Goal: Information Seeking & Learning: Learn about a topic

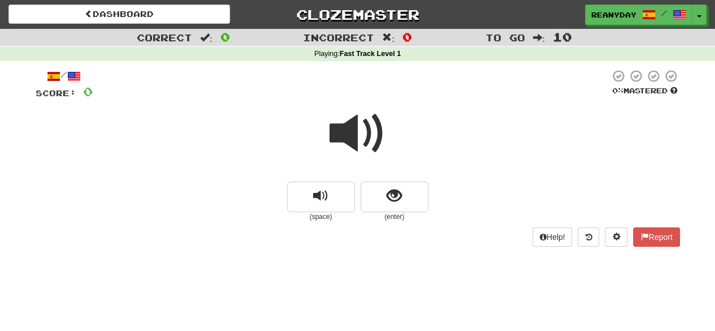
click at [353, 145] on span at bounding box center [358, 133] width 57 height 57
click at [361, 126] on span at bounding box center [358, 133] width 57 height 57
click at [307, 194] on button "replay audio" at bounding box center [321, 196] width 68 height 31
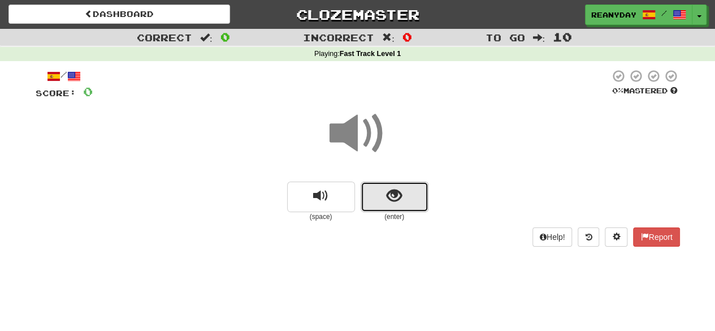
click at [387, 192] on span "show sentence" at bounding box center [394, 195] width 15 height 15
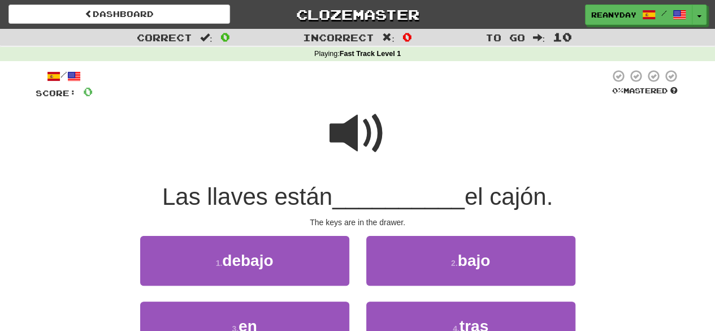
click at [362, 132] on span at bounding box center [358, 133] width 57 height 57
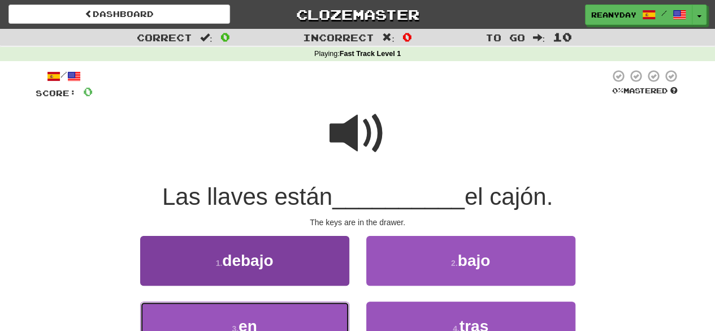
click at [311, 311] on button "3 . en" at bounding box center [244, 325] width 209 height 49
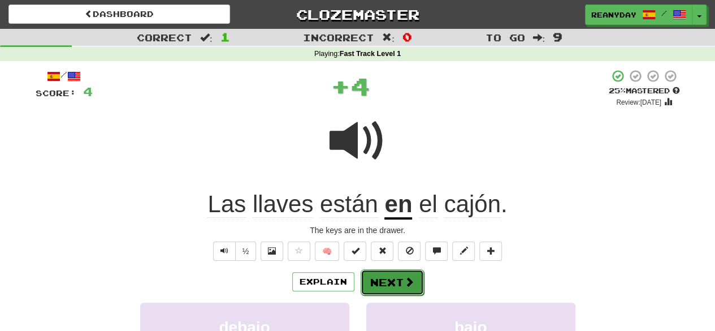
click at [398, 286] on button "Next" at bounding box center [392, 282] width 63 height 26
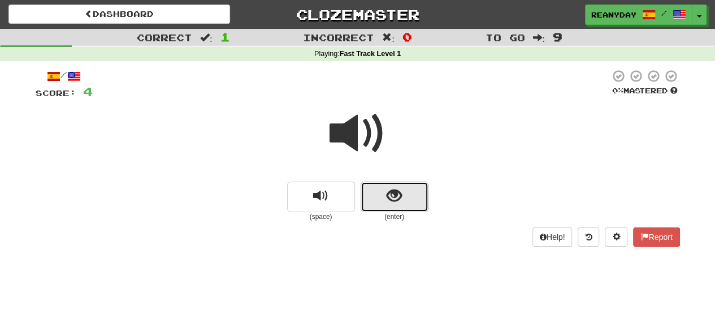
click at [369, 202] on button "show sentence" at bounding box center [395, 196] width 68 height 31
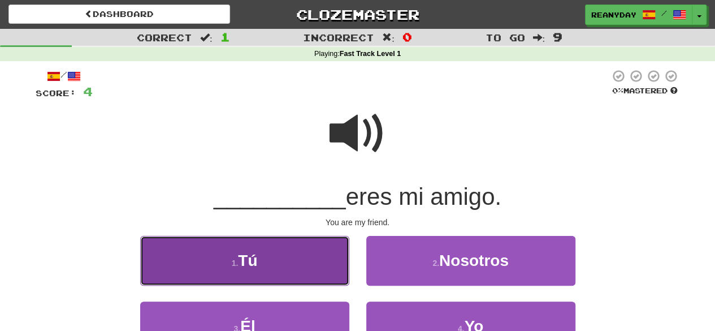
click at [314, 263] on button "1 . Tú" at bounding box center [244, 260] width 209 height 49
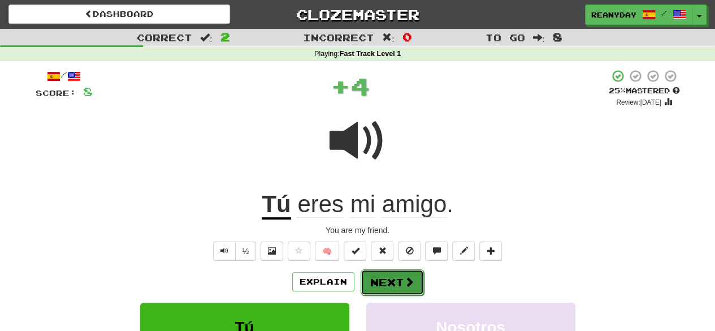
click at [404, 285] on span at bounding box center [409, 281] width 10 height 10
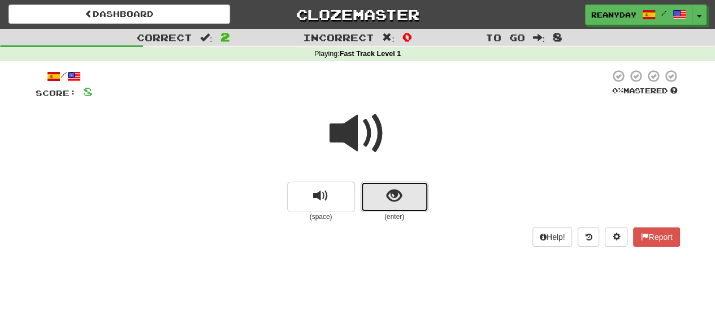
click at [413, 195] on button "show sentence" at bounding box center [395, 196] width 68 height 31
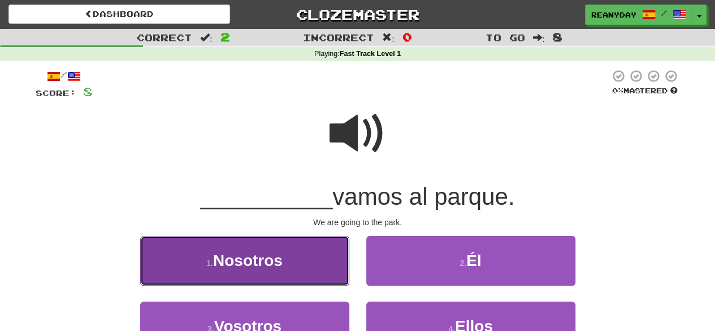
click at [289, 274] on button "1 . Nosotros" at bounding box center [244, 260] width 209 height 49
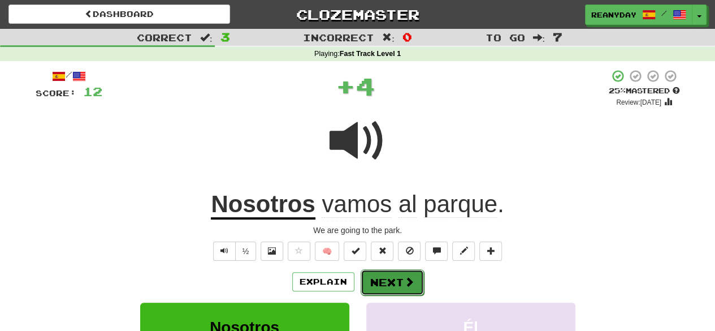
click at [395, 280] on button "Next" at bounding box center [392, 282] width 63 height 26
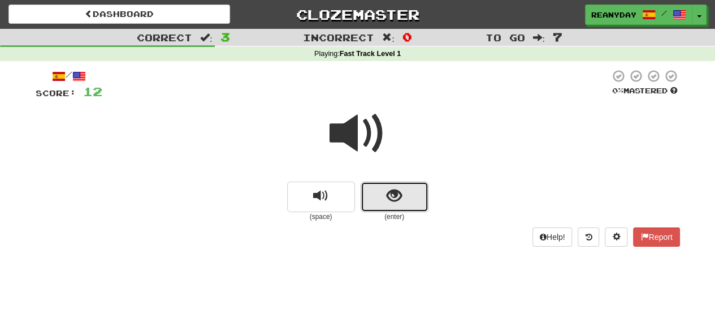
click at [400, 198] on span "show sentence" at bounding box center [394, 195] width 15 height 15
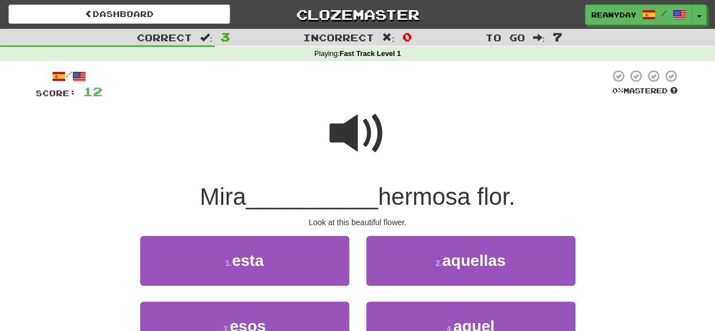
click at [380, 122] on span at bounding box center [358, 133] width 57 height 57
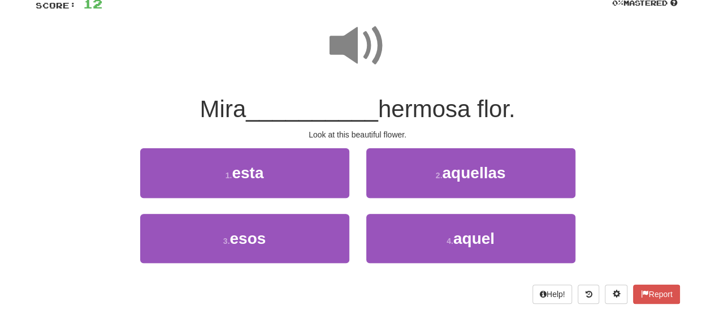
scroll to position [89, 0]
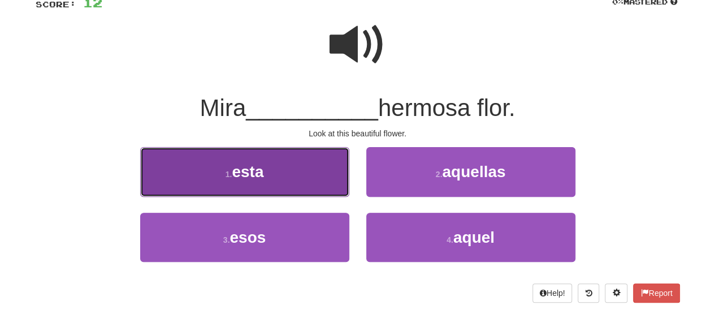
click at [333, 169] on button "1 . esta" at bounding box center [244, 171] width 209 height 49
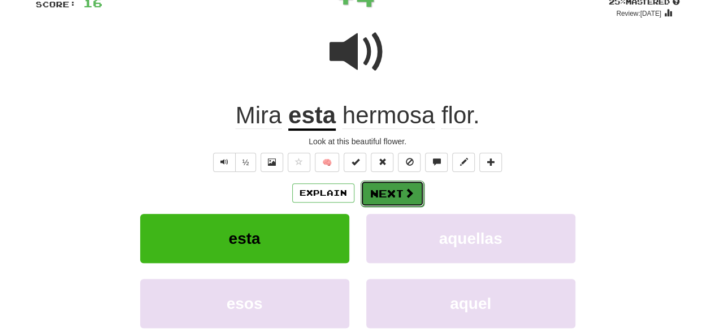
click at [392, 199] on button "Next" at bounding box center [392, 193] width 63 height 26
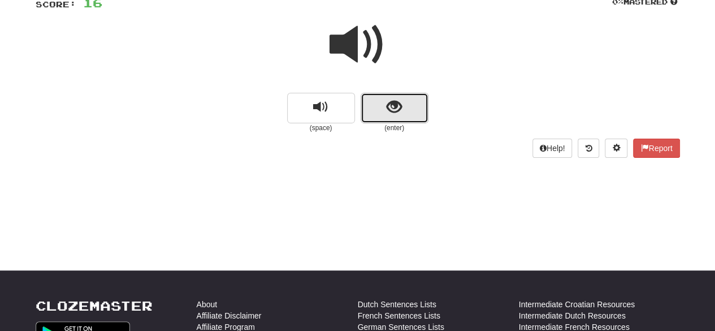
click at [388, 118] on button "show sentence" at bounding box center [395, 108] width 68 height 31
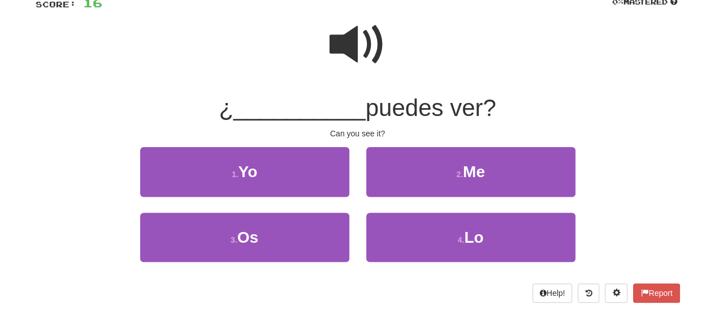
click at [367, 57] on span at bounding box center [358, 44] width 57 height 57
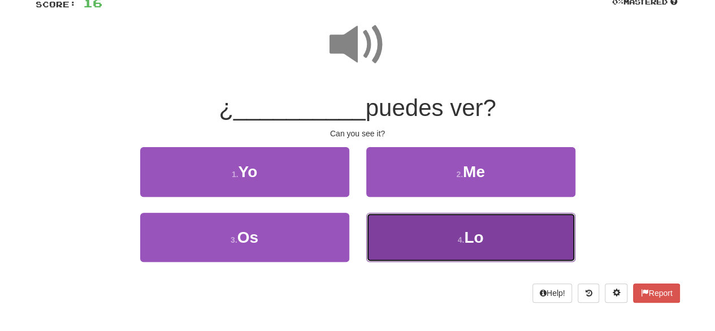
click at [442, 227] on button "4 . Lo" at bounding box center [470, 237] width 209 height 49
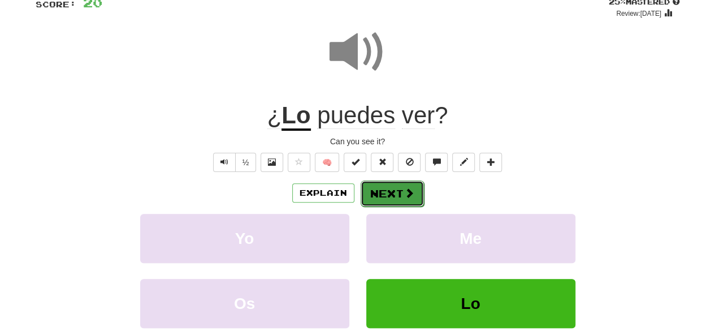
click at [419, 193] on button "Next" at bounding box center [392, 193] width 63 height 26
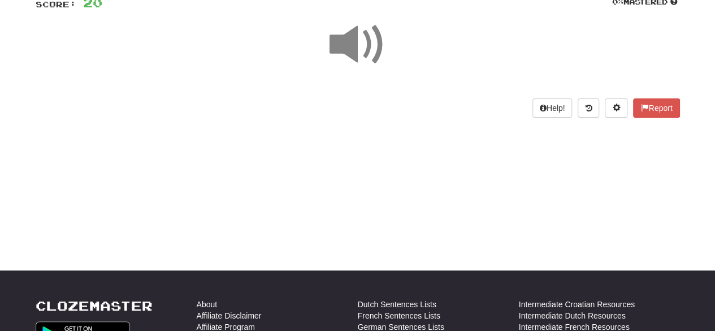
click at [369, 41] on span at bounding box center [358, 44] width 57 height 57
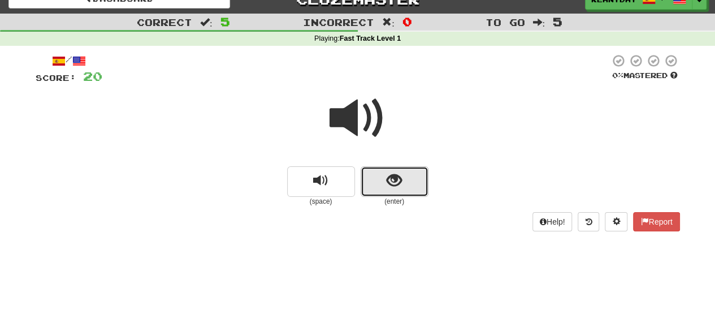
click at [399, 184] on span "show sentence" at bounding box center [394, 180] width 15 height 15
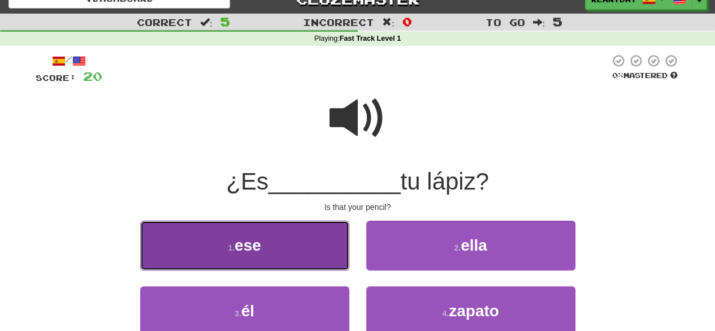
click at [311, 259] on button "1 . ese" at bounding box center [244, 244] width 209 height 49
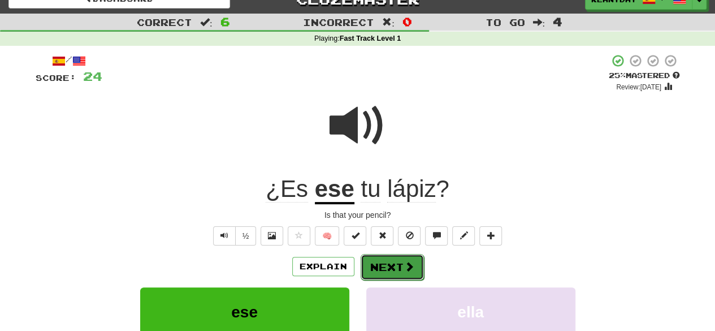
click at [405, 271] on span at bounding box center [409, 266] width 10 height 10
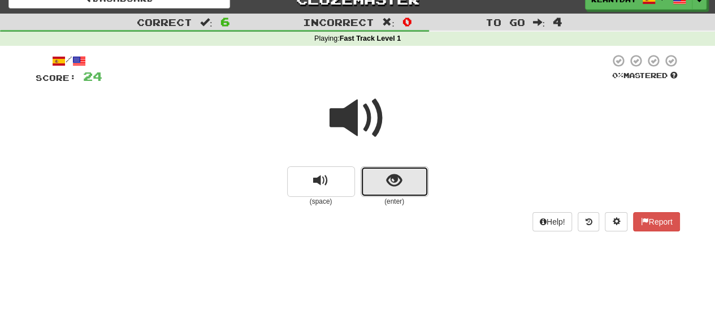
click at [380, 179] on button "show sentence" at bounding box center [395, 181] width 68 height 31
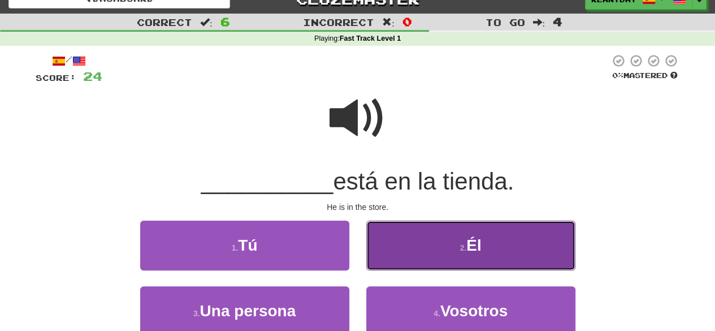
click at [422, 254] on button "2 . Él" at bounding box center [470, 244] width 209 height 49
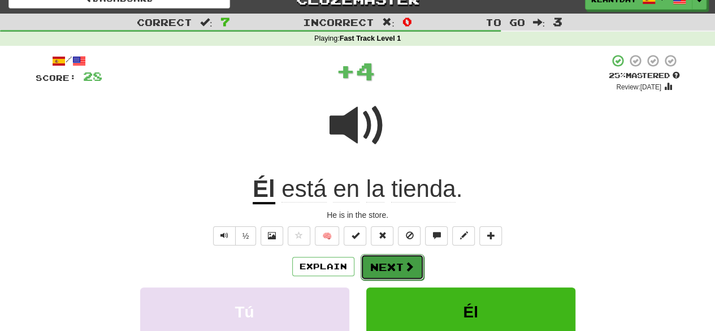
click at [388, 263] on button "Next" at bounding box center [392, 267] width 63 height 26
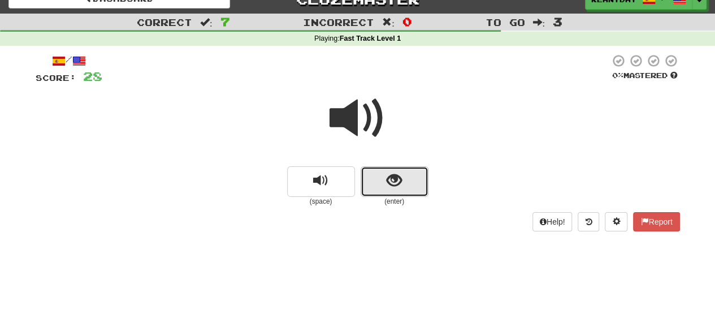
click at [387, 181] on span "show sentence" at bounding box center [394, 180] width 15 height 15
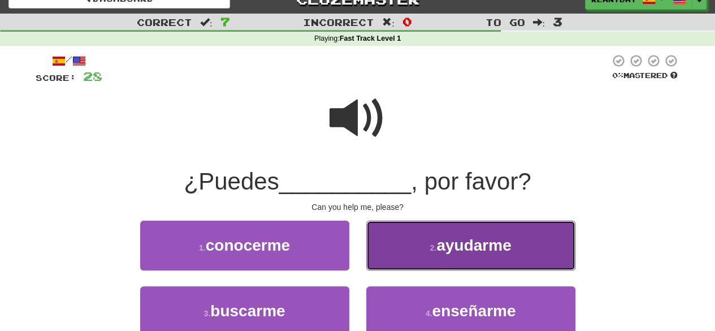
click at [448, 254] on button "2 . ayudarme" at bounding box center [470, 244] width 209 height 49
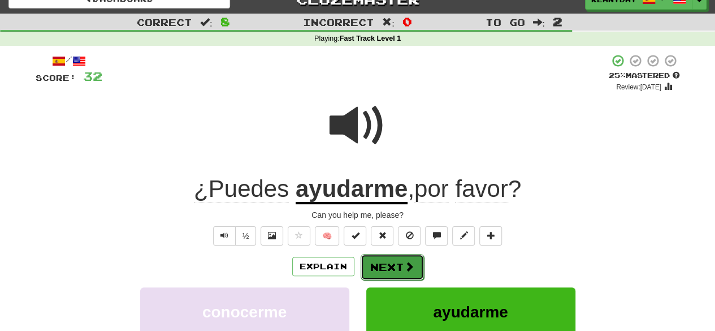
click at [393, 266] on button "Next" at bounding box center [392, 267] width 63 height 26
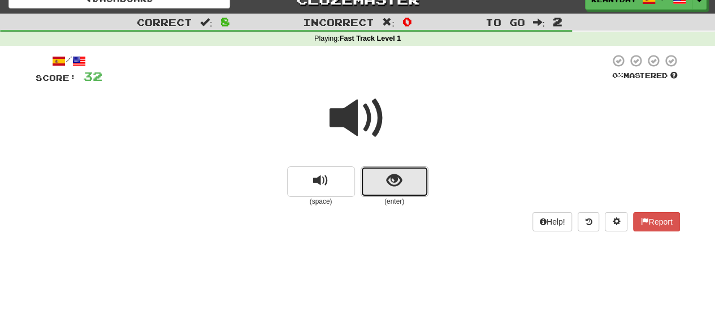
click at [401, 173] on span "show sentence" at bounding box center [394, 180] width 15 height 15
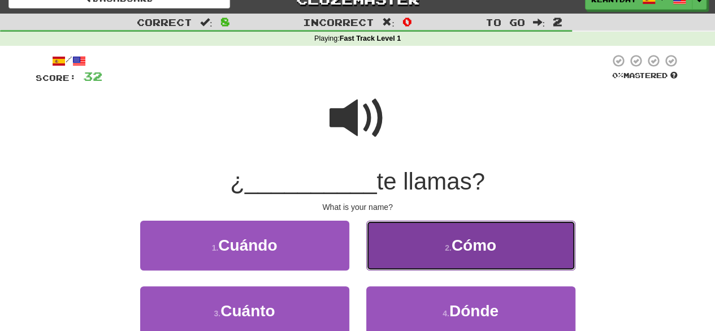
click at [442, 243] on button "2 . Cómo" at bounding box center [470, 244] width 209 height 49
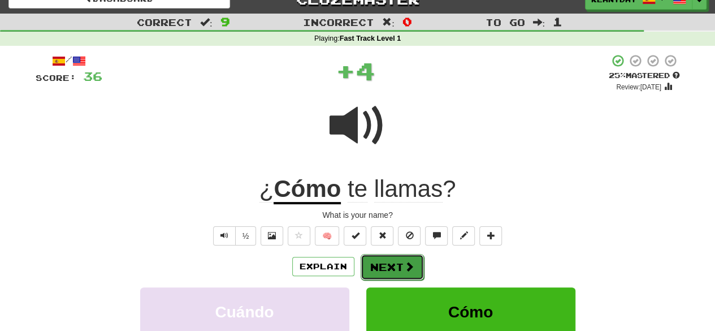
click at [400, 272] on button "Next" at bounding box center [392, 267] width 63 height 26
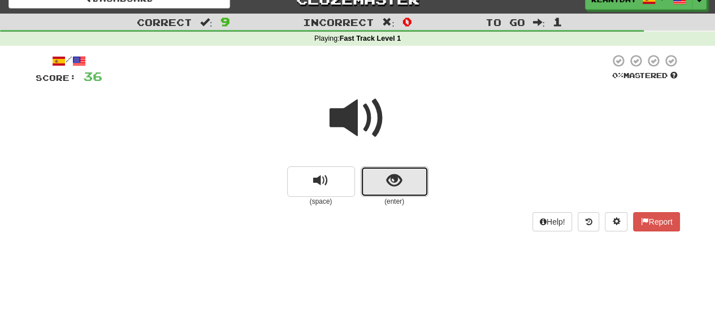
click at [395, 173] on span "show sentence" at bounding box center [394, 180] width 15 height 15
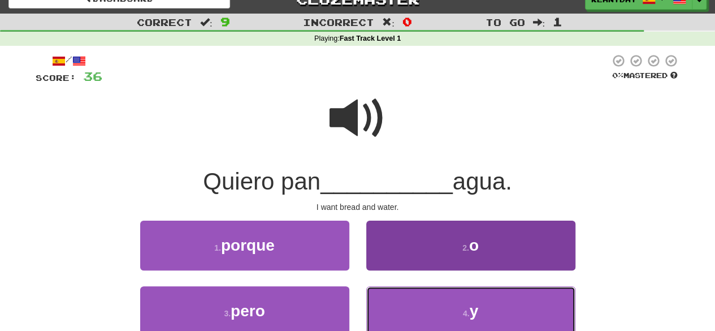
click at [454, 319] on button "4 . y" at bounding box center [470, 310] width 209 height 49
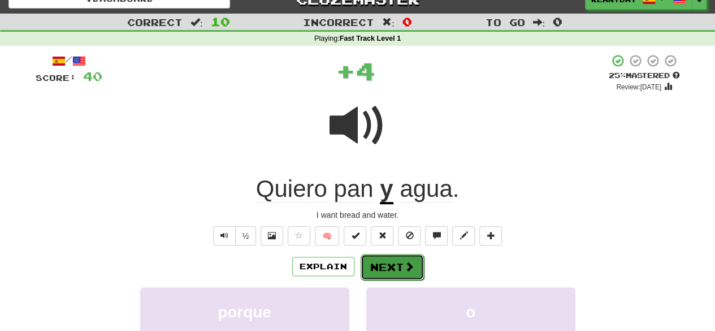
click at [391, 264] on button "Next" at bounding box center [392, 267] width 63 height 26
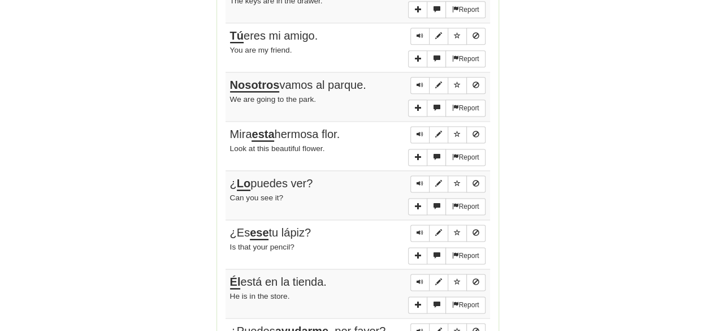
scroll to position [0, 0]
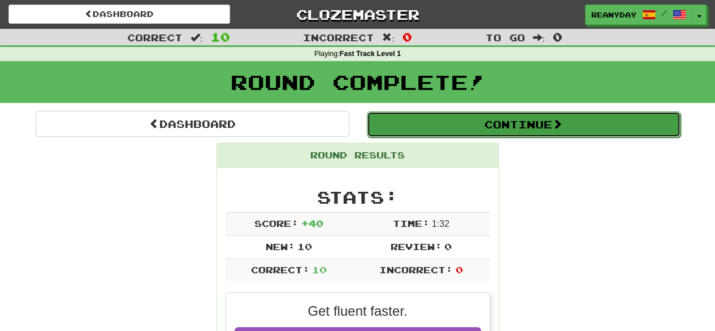
click at [593, 116] on button "Continue" at bounding box center [524, 124] width 314 height 26
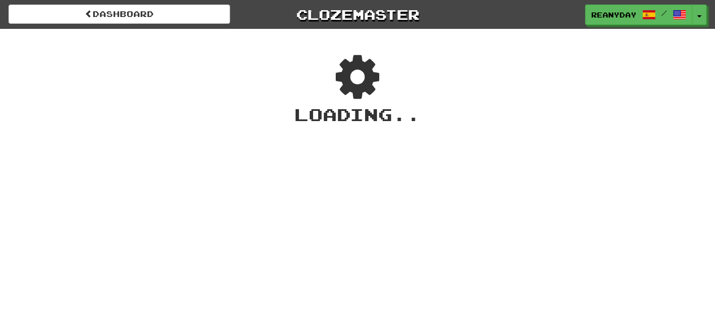
scroll to position [7, 0]
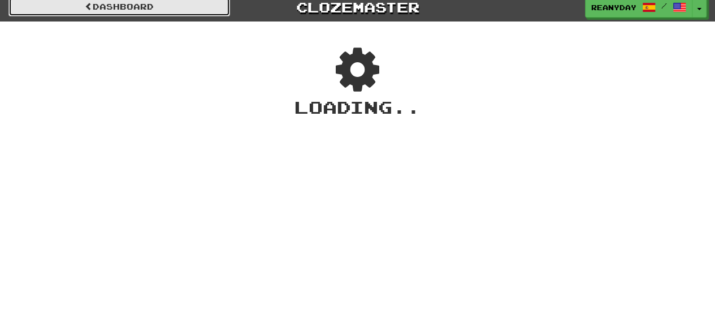
click at [183, 11] on link "Dashboard" at bounding box center [119, 6] width 222 height 19
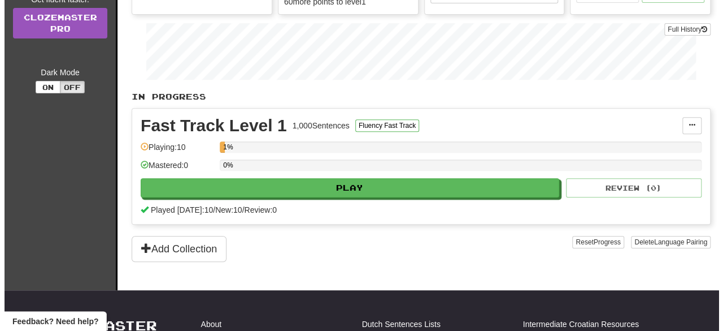
scroll to position [175, 0]
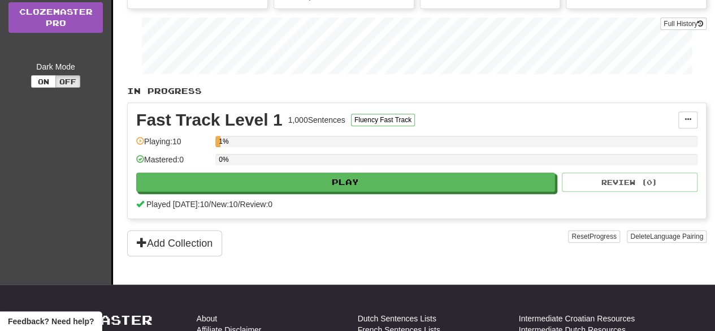
click at [473, 189] on div "Fast Track Level 1 1,000 Sentences Fluency Fast Track Manage Sentences Unpin fr…" at bounding box center [417, 160] width 578 height 115
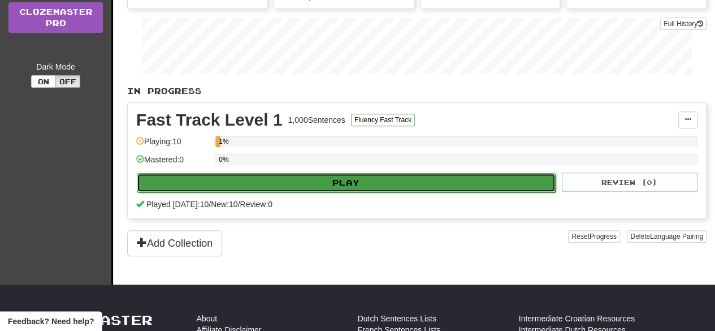
click at [467, 184] on button "Play" at bounding box center [346, 182] width 419 height 19
select select "**"
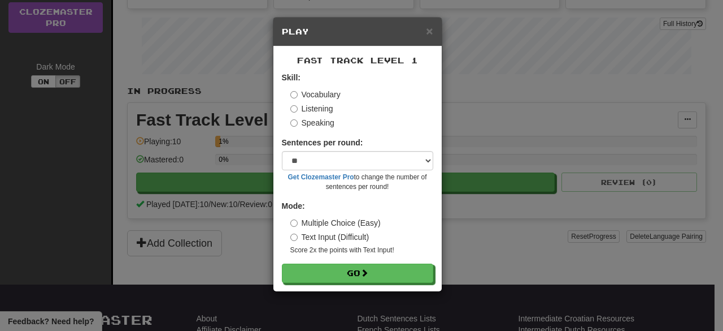
click at [323, 109] on label "Listening" at bounding box center [312, 108] width 43 height 11
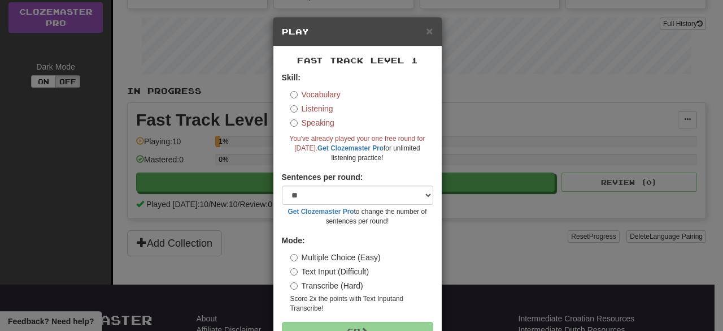
click at [315, 122] on label "Speaking" at bounding box center [313, 122] width 44 height 11
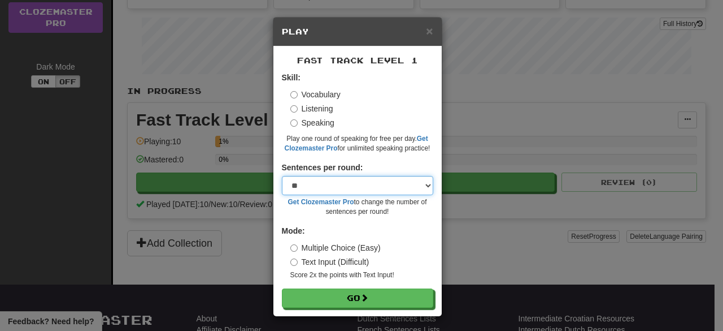
click at [343, 184] on select "* ** ** ** ** ** *** ********" at bounding box center [357, 185] width 151 height 19
click at [331, 100] on div "Vocabulary Listening Speaking" at bounding box center [362, 109] width 143 height 40
click at [317, 94] on label "Vocabulary" at bounding box center [316, 94] width 50 height 11
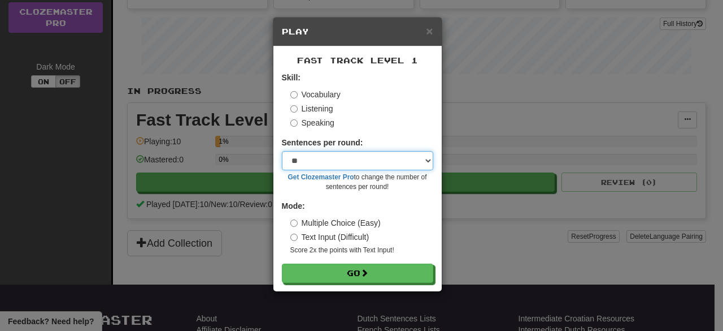
click at [346, 167] on select "* ** ** ** ** ** *** ********" at bounding box center [357, 160] width 151 height 19
click at [318, 159] on select "* ** ** ** ** ** *** ********" at bounding box center [357, 160] width 151 height 19
click at [361, 241] on label "Text Input (Difficult)" at bounding box center [330, 236] width 79 height 11
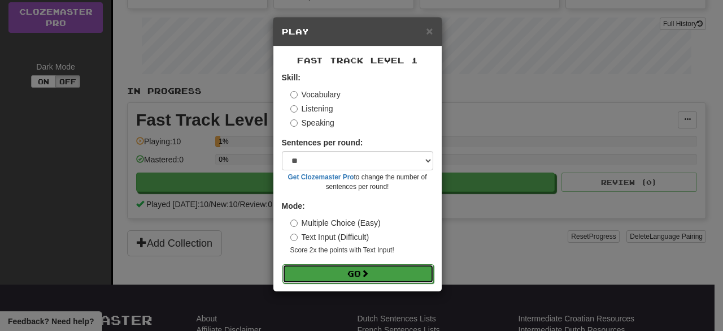
click at [372, 273] on button "Go" at bounding box center [358, 273] width 151 height 19
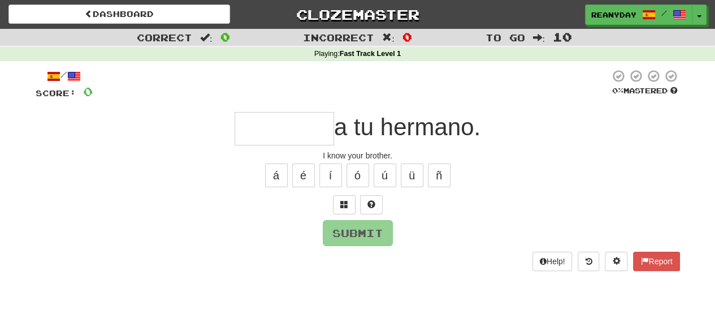
click at [309, 130] on input "text" at bounding box center [284, 128] width 99 height 33
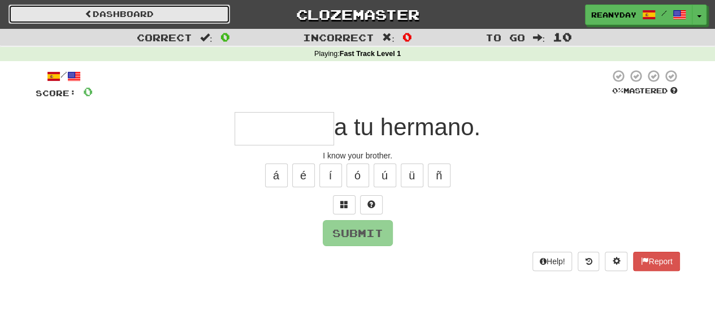
click at [71, 19] on link "Dashboard" at bounding box center [119, 14] width 222 height 19
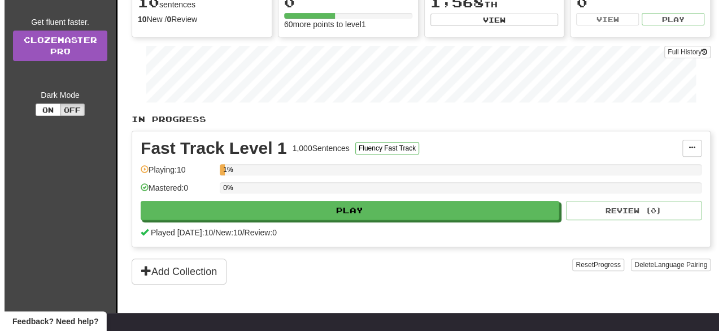
scroll to position [167, 0]
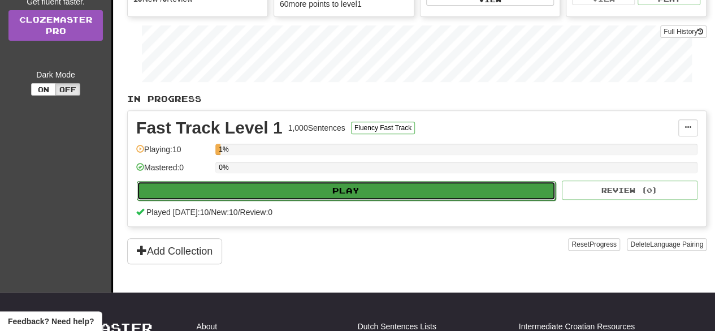
click at [426, 191] on button "Play" at bounding box center [346, 190] width 419 height 19
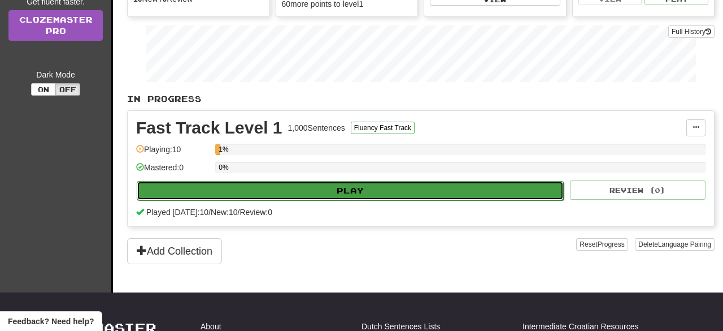
select select "**"
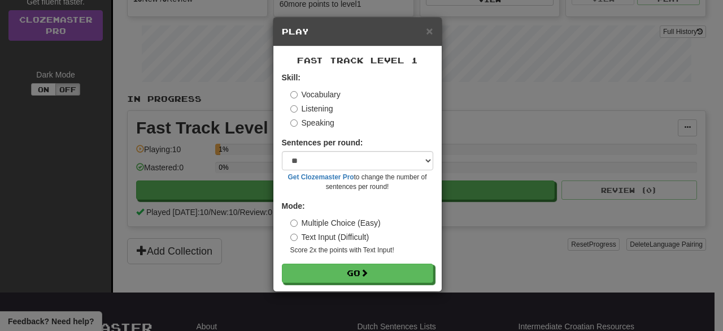
click at [348, 224] on label "Multiple Choice (Easy)" at bounding box center [336, 222] width 90 height 11
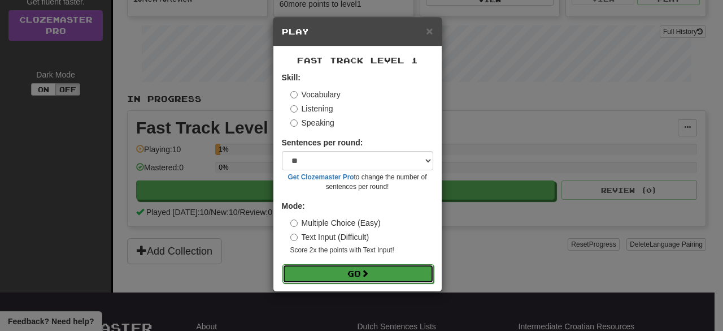
click at [369, 271] on span at bounding box center [365, 273] width 8 height 8
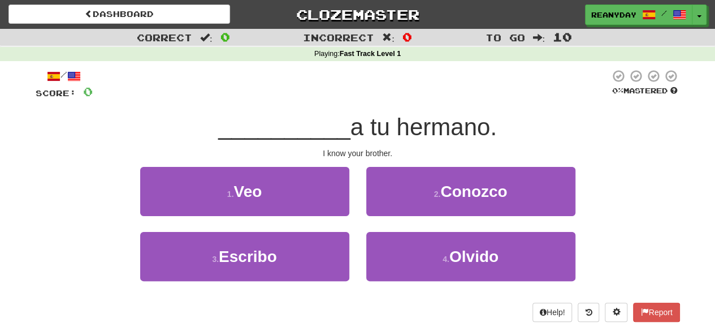
click at [346, 136] on span "__________" at bounding box center [284, 127] width 132 height 27
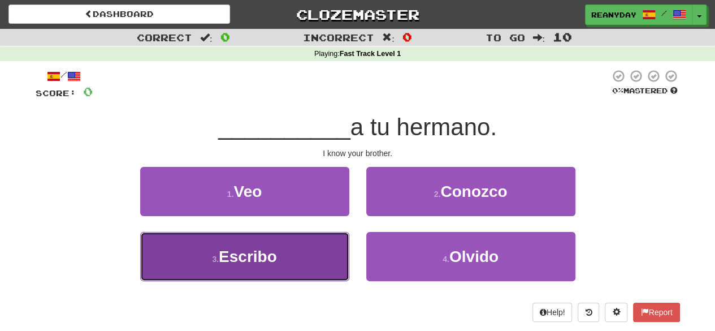
click at [290, 253] on button "3 . Escribo" at bounding box center [244, 256] width 209 height 49
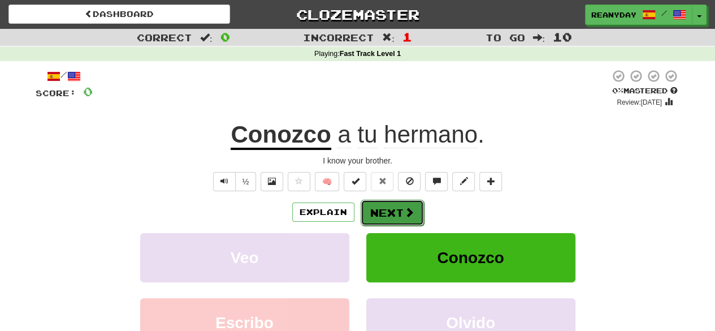
click at [380, 219] on button "Next" at bounding box center [392, 213] width 63 height 26
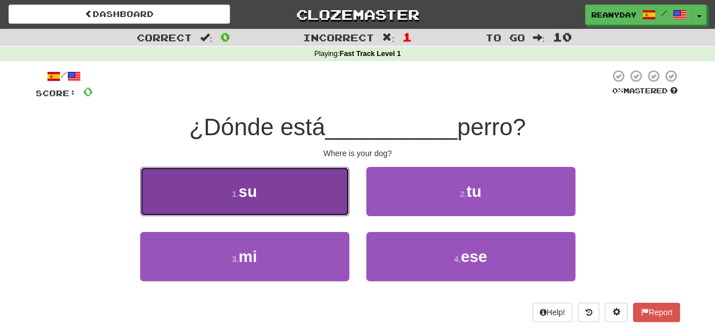
click at [319, 200] on button "1 . su" at bounding box center [244, 191] width 209 height 49
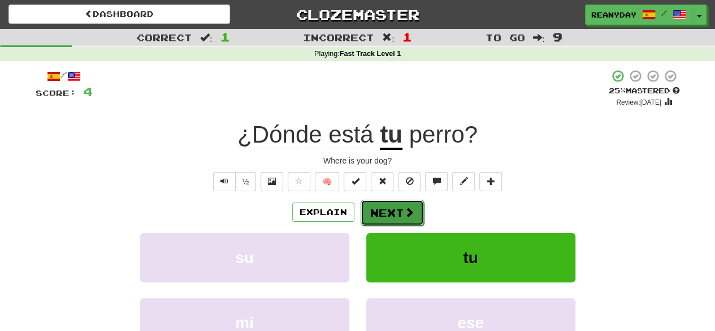
click at [397, 214] on button "Next" at bounding box center [392, 213] width 63 height 26
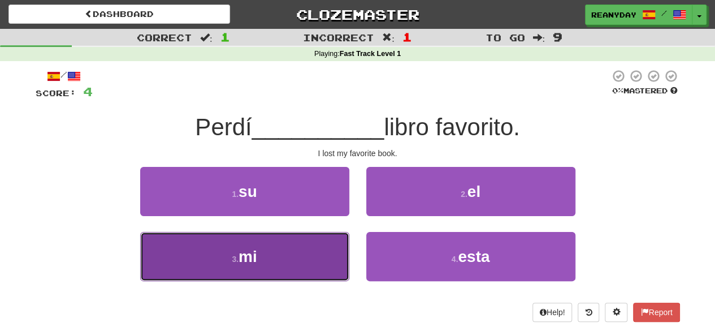
click at [301, 244] on button "3 . mi" at bounding box center [244, 256] width 209 height 49
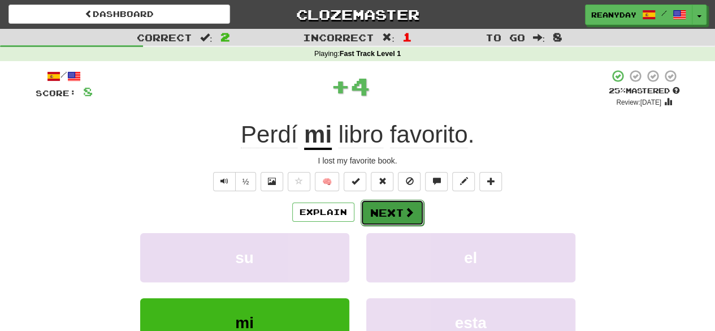
click at [416, 216] on button "Next" at bounding box center [392, 213] width 63 height 26
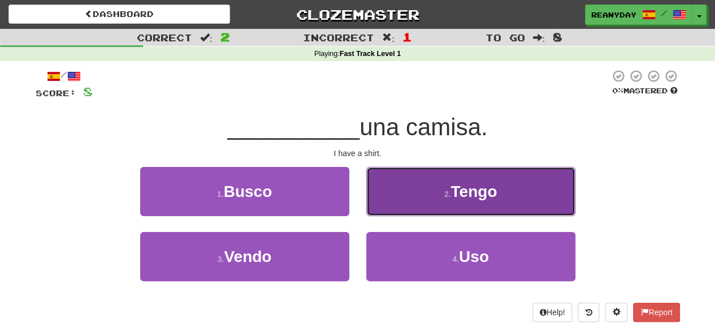
click at [431, 171] on button "2 . Tengo" at bounding box center [470, 191] width 209 height 49
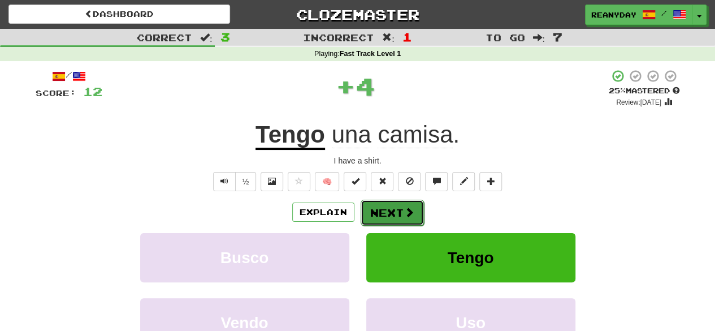
click at [406, 215] on span at bounding box center [409, 212] width 10 height 10
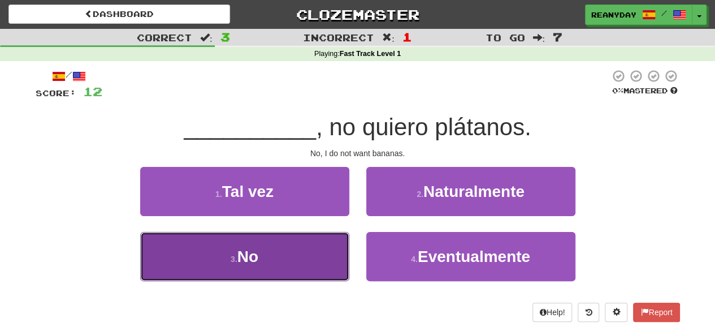
click at [335, 247] on button "3 . No" at bounding box center [244, 256] width 209 height 49
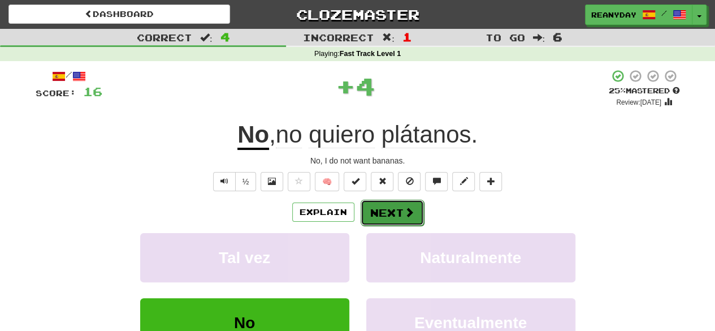
click at [393, 215] on button "Next" at bounding box center [392, 213] width 63 height 26
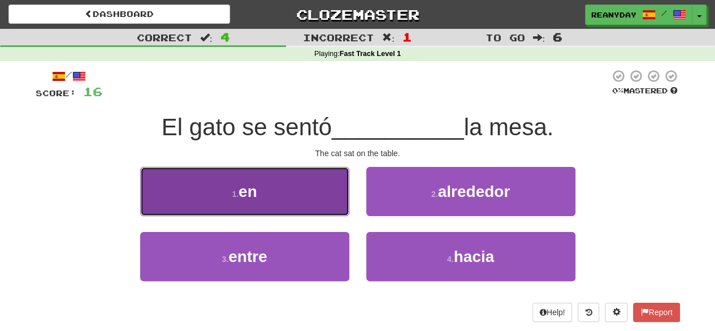
click at [294, 208] on button "1 . en" at bounding box center [244, 191] width 209 height 49
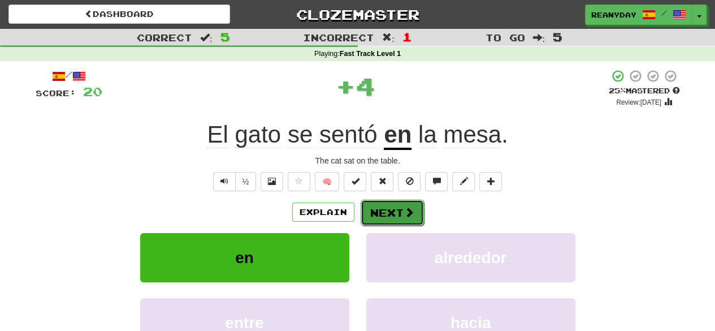
click at [395, 215] on button "Next" at bounding box center [392, 213] width 63 height 26
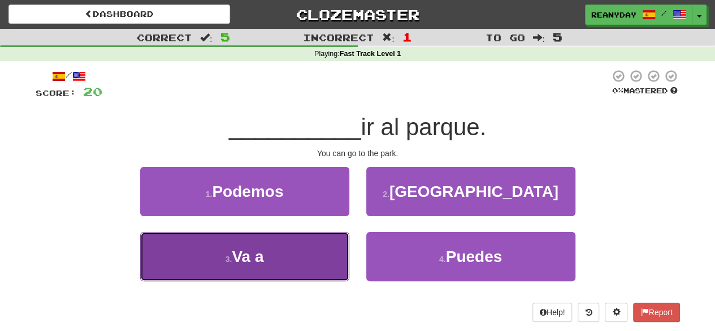
click at [313, 237] on button "3 . Va a" at bounding box center [244, 256] width 209 height 49
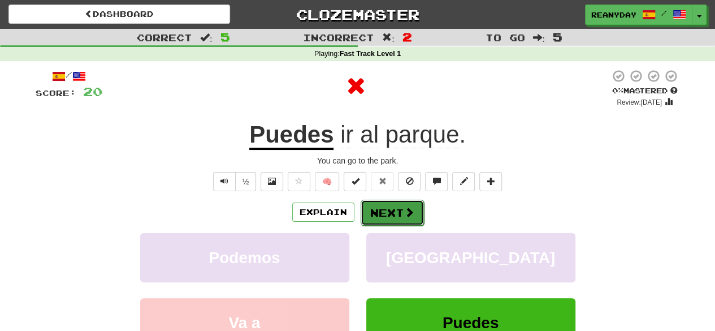
click at [397, 211] on button "Next" at bounding box center [392, 213] width 63 height 26
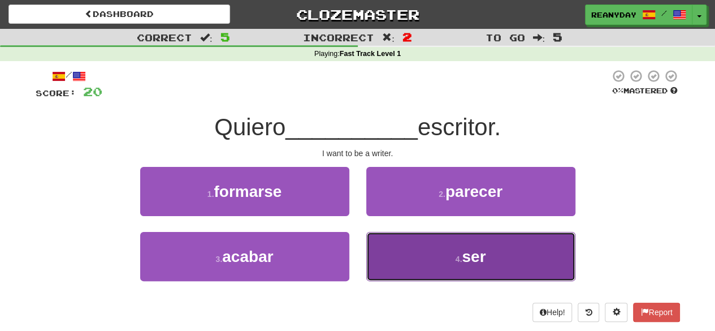
click at [447, 249] on button "4 . ser" at bounding box center [470, 256] width 209 height 49
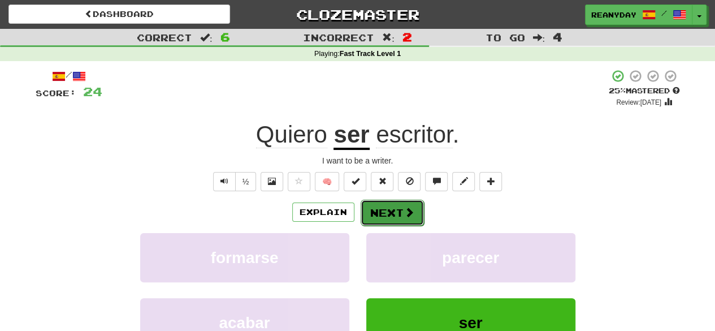
click at [405, 215] on span at bounding box center [409, 212] width 10 height 10
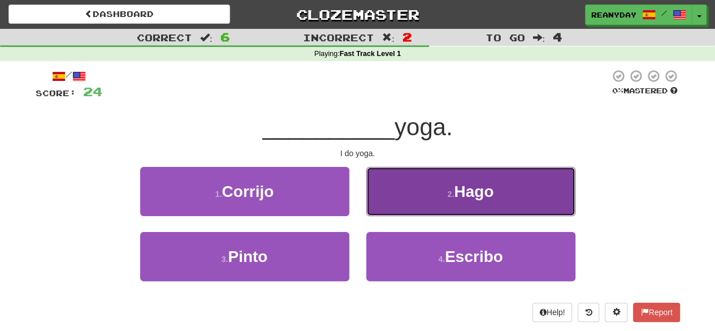
click at [401, 181] on button "2 . Hago" at bounding box center [470, 191] width 209 height 49
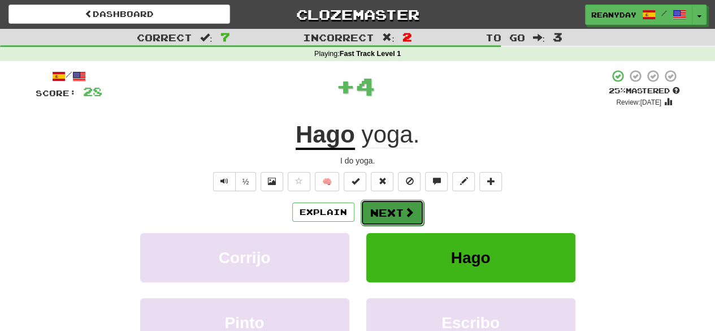
click at [394, 212] on button "Next" at bounding box center [392, 213] width 63 height 26
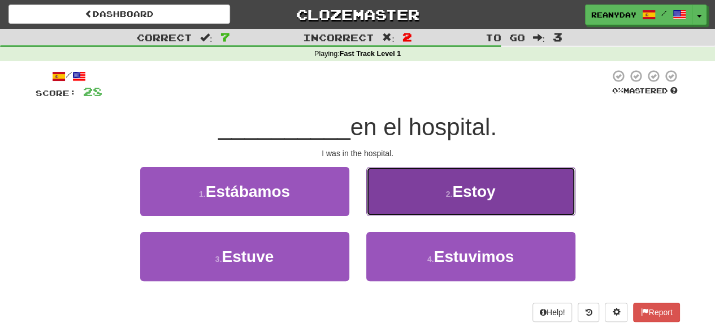
click at [415, 185] on button "2 . Estoy" at bounding box center [470, 191] width 209 height 49
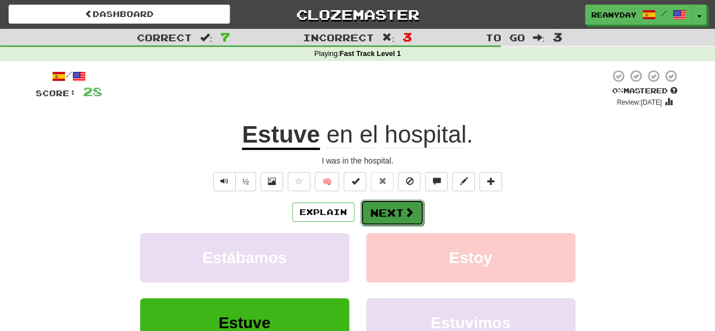
click at [399, 210] on button "Next" at bounding box center [392, 213] width 63 height 26
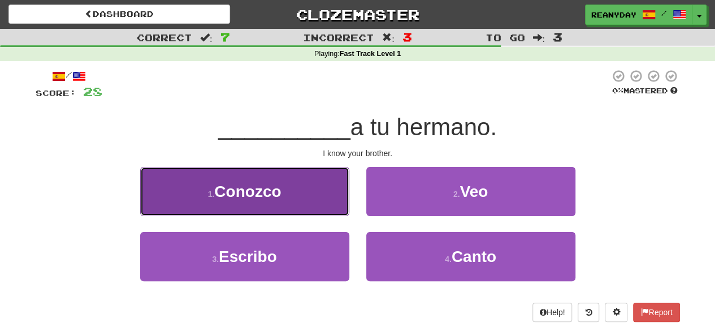
click at [310, 179] on button "1 . Conozco" at bounding box center [244, 191] width 209 height 49
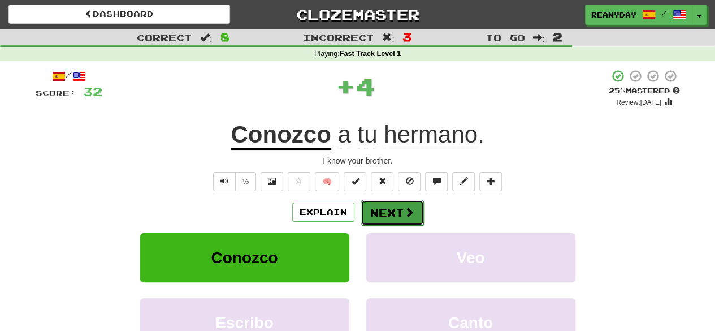
click at [396, 210] on button "Next" at bounding box center [392, 213] width 63 height 26
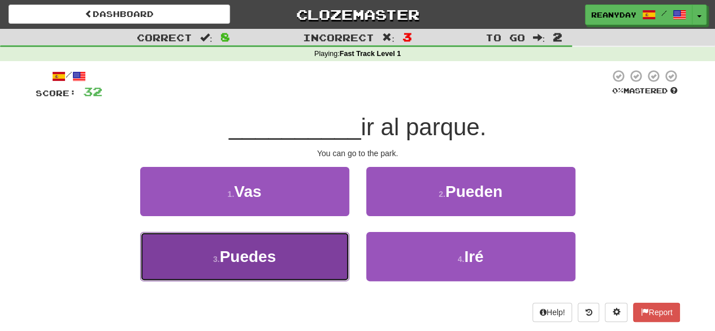
click at [306, 261] on button "3 . Puedes" at bounding box center [244, 256] width 209 height 49
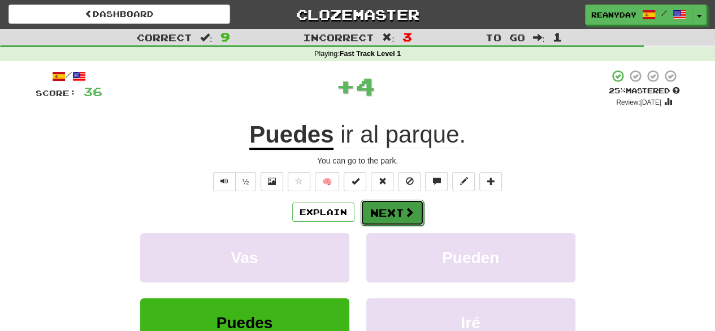
click at [386, 218] on button "Next" at bounding box center [392, 213] width 63 height 26
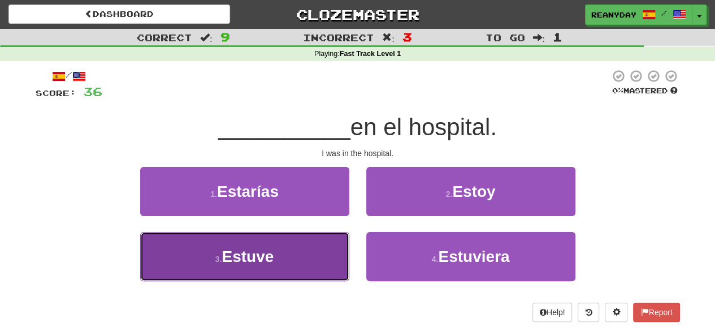
click at [291, 258] on button "3 . Estuve" at bounding box center [244, 256] width 209 height 49
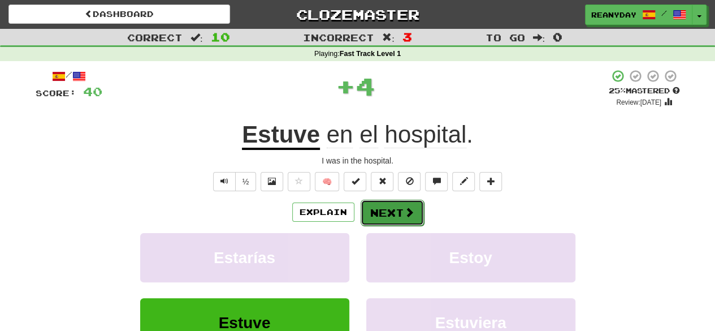
click at [393, 218] on button "Next" at bounding box center [392, 213] width 63 height 26
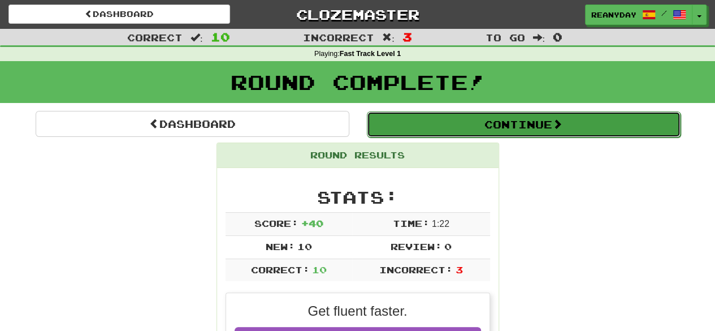
click at [529, 122] on button "Continue" at bounding box center [524, 124] width 314 height 26
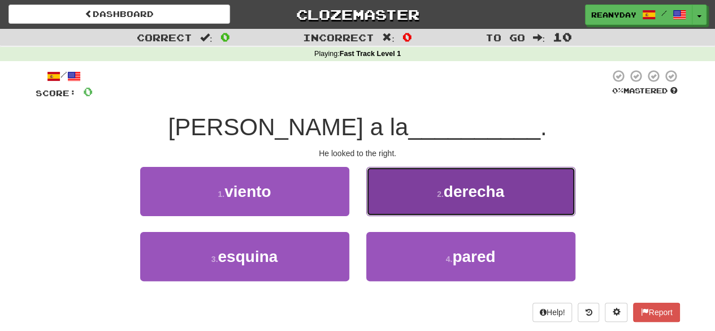
click at [443, 188] on button "2 . derecha" at bounding box center [470, 191] width 209 height 49
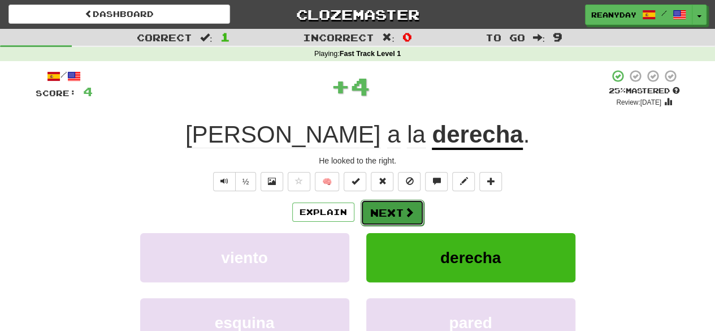
click at [385, 213] on button "Next" at bounding box center [392, 213] width 63 height 26
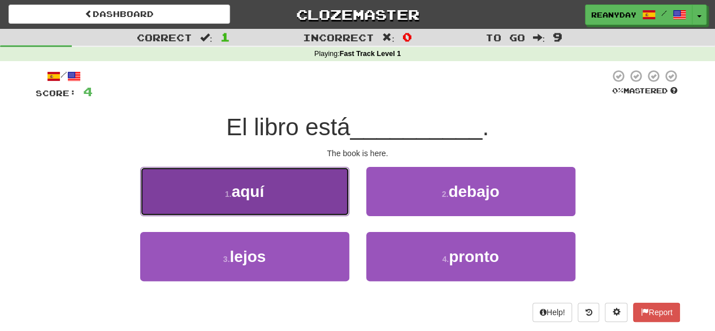
click at [302, 197] on button "1 . aquí" at bounding box center [244, 191] width 209 height 49
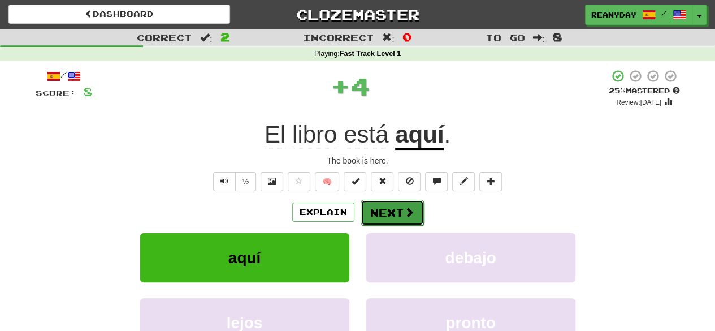
click at [389, 216] on button "Next" at bounding box center [392, 213] width 63 height 26
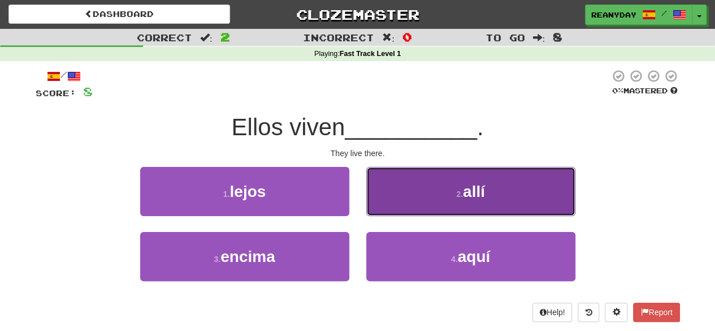
click at [415, 197] on button "2 . allí" at bounding box center [470, 191] width 209 height 49
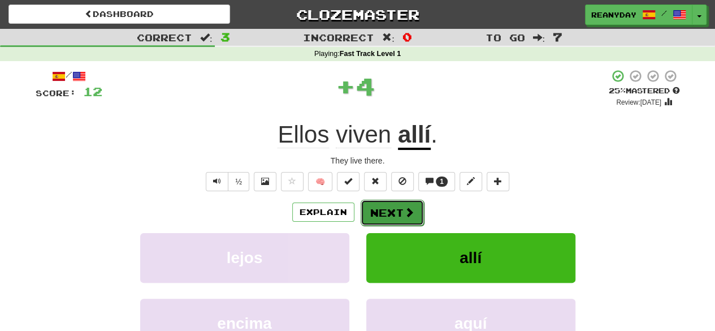
click at [400, 210] on button "Next" at bounding box center [392, 213] width 63 height 26
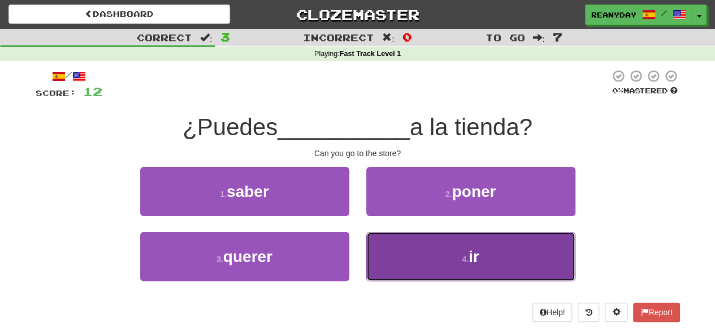
click at [448, 254] on button "4 . ir" at bounding box center [470, 256] width 209 height 49
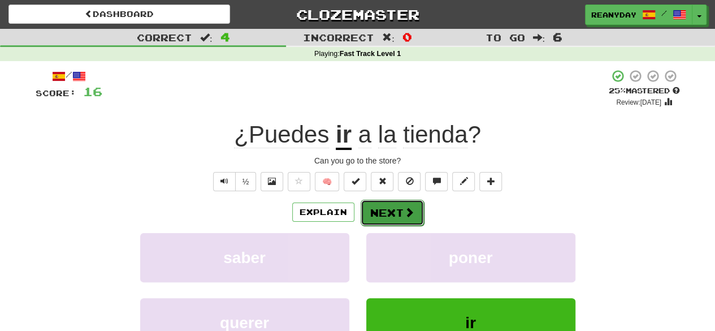
click at [415, 216] on button "Next" at bounding box center [392, 213] width 63 height 26
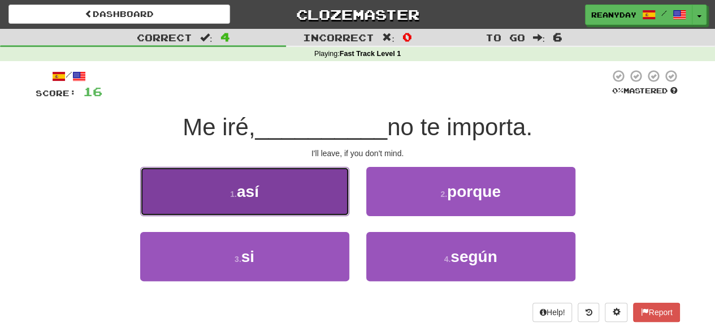
click at [315, 197] on button "1 . así" at bounding box center [244, 191] width 209 height 49
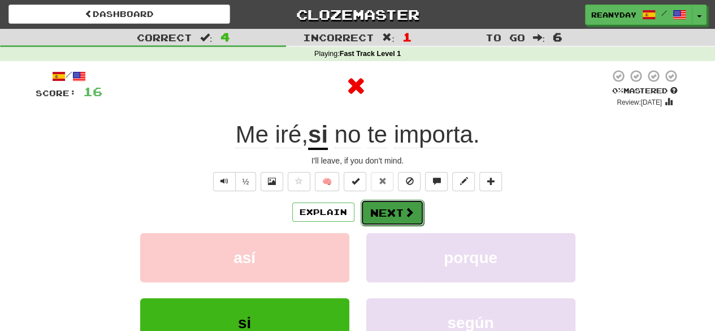
click at [395, 211] on button "Next" at bounding box center [392, 213] width 63 height 26
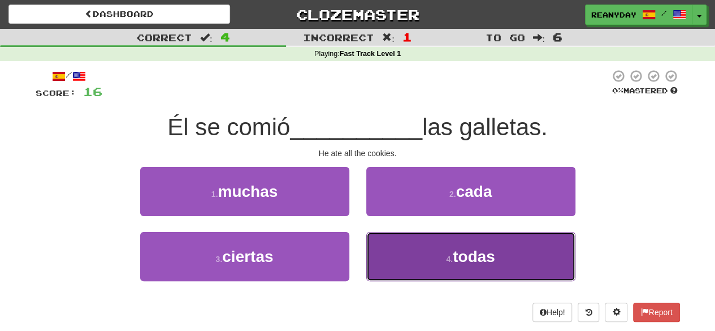
click at [454, 269] on button "4 . todas" at bounding box center [470, 256] width 209 height 49
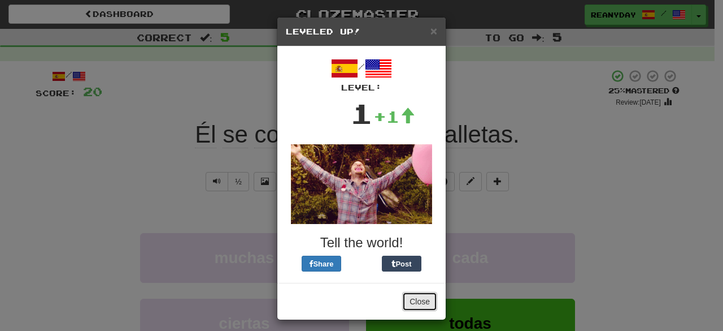
click at [413, 300] on button "Close" at bounding box center [419, 301] width 35 height 19
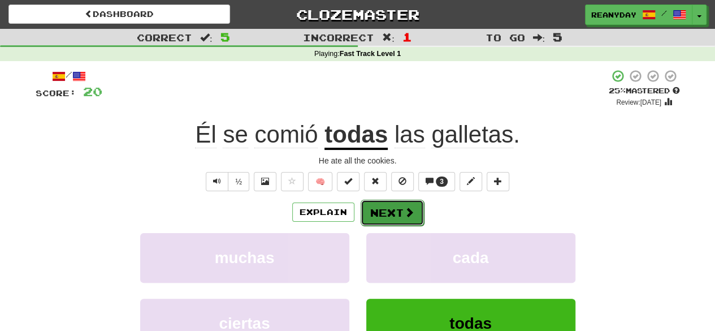
click at [408, 215] on span at bounding box center [409, 212] width 10 height 10
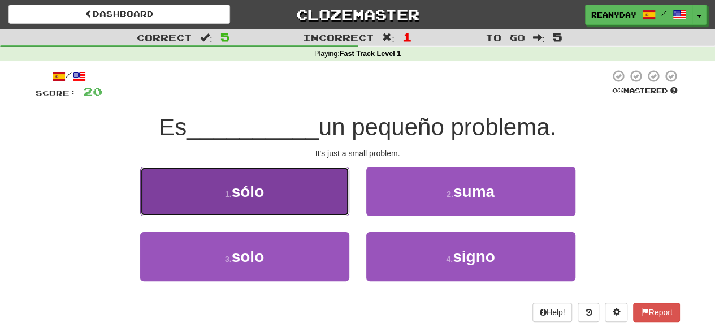
click at [292, 201] on button "1 . sólo" at bounding box center [244, 191] width 209 height 49
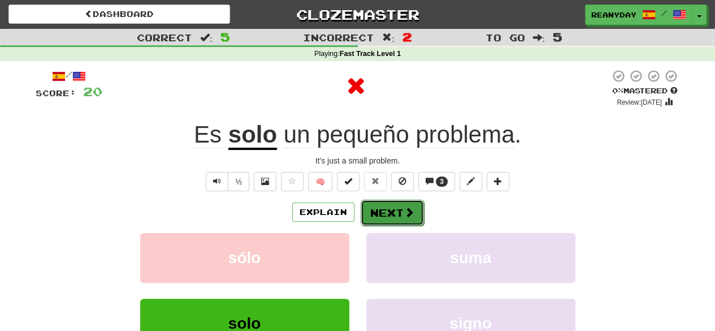
click at [387, 214] on button "Next" at bounding box center [392, 213] width 63 height 26
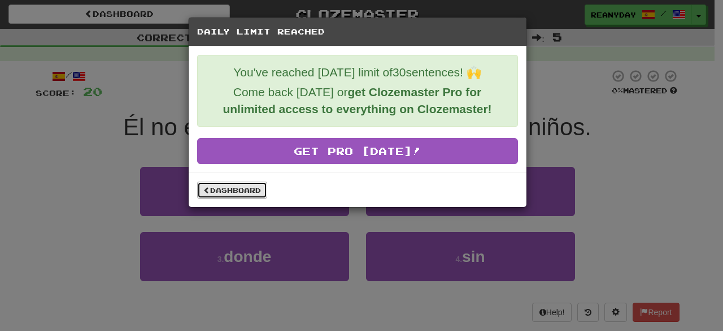
click at [245, 185] on link "Dashboard" at bounding box center [232, 189] width 70 height 17
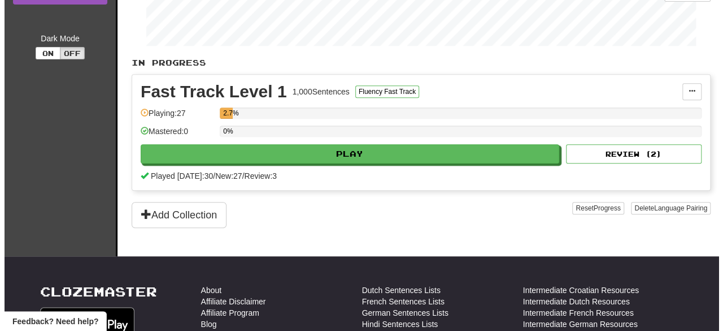
scroll to position [234, 0]
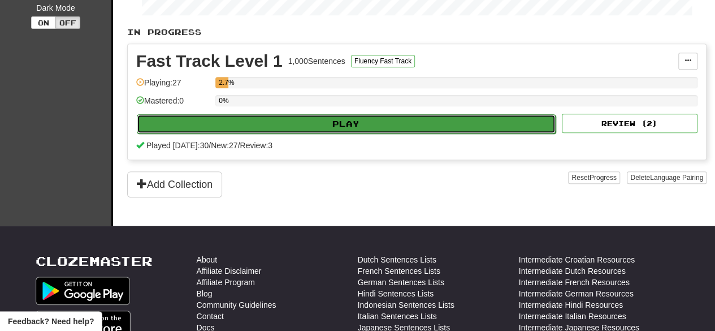
click at [463, 122] on button "Play" at bounding box center [346, 123] width 419 height 19
select select "**"
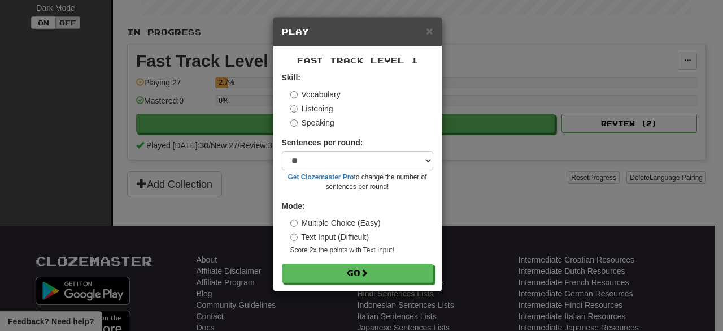
click at [344, 116] on div "Vocabulary Listening Speaking" at bounding box center [362, 109] width 143 height 40
click at [322, 125] on label "Speaking" at bounding box center [313, 122] width 44 height 11
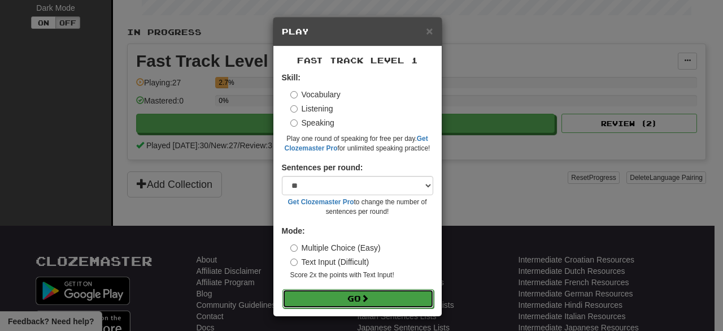
click at [375, 294] on button "Go" at bounding box center [358, 298] width 151 height 19
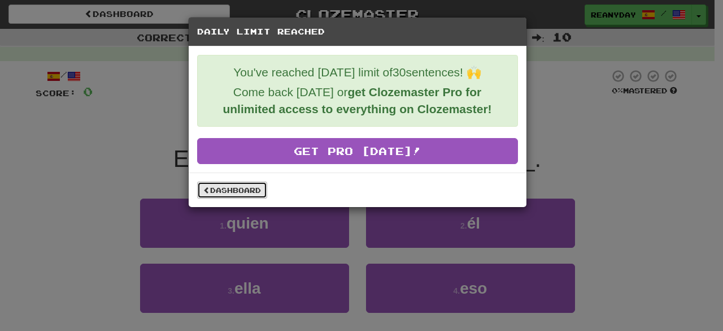
click at [239, 185] on link "Dashboard" at bounding box center [232, 189] width 70 height 17
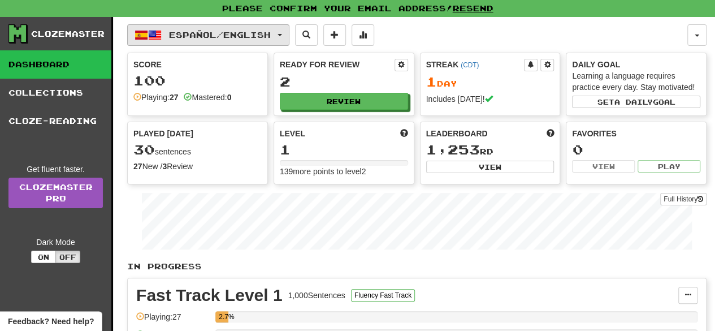
click at [246, 41] on button "Español / English" at bounding box center [208, 34] width 162 height 21
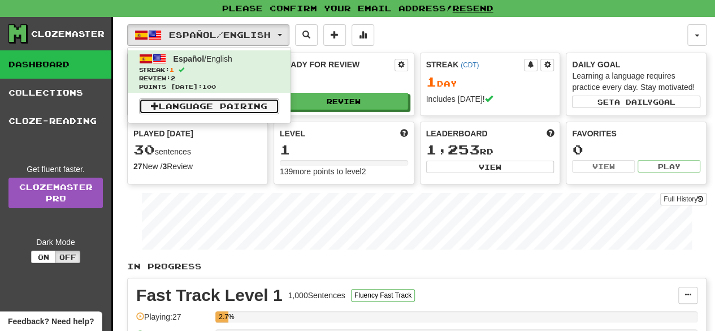
click at [229, 105] on link "Language Pairing" at bounding box center [209, 106] width 140 height 16
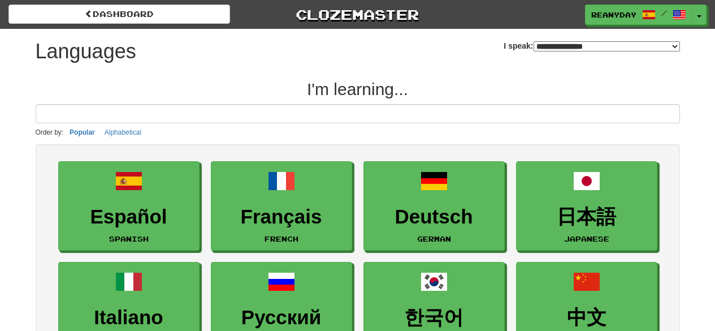
select select "*******"
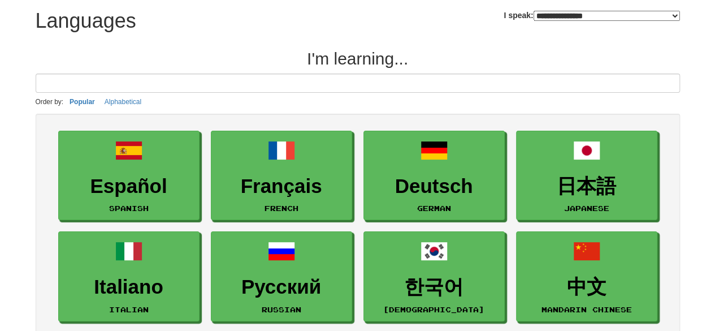
scroll to position [33, 0]
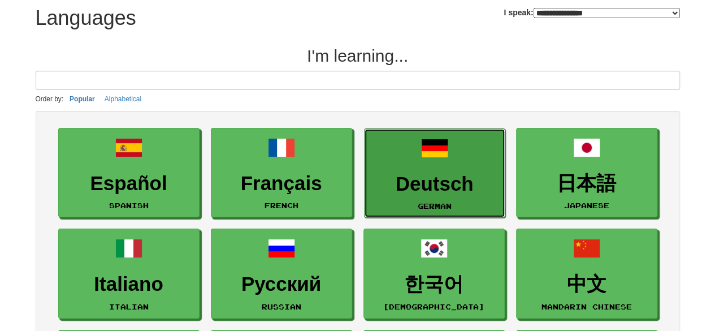
click at [467, 157] on link "Deutsch German" at bounding box center [434, 173] width 141 height 90
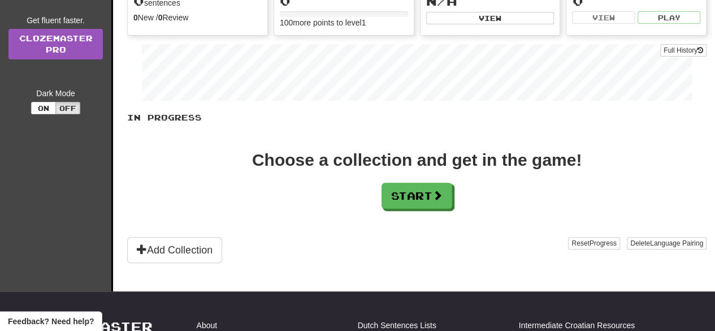
scroll to position [161, 0]
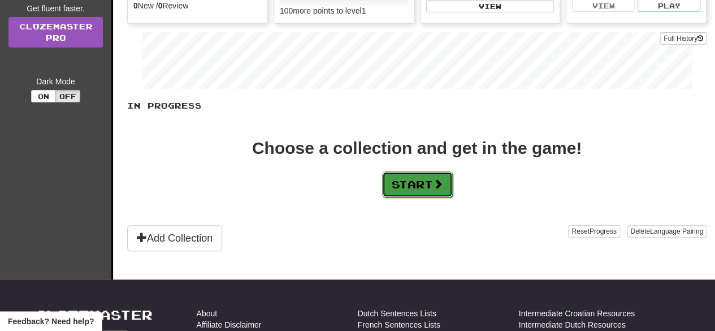
click at [440, 179] on span at bounding box center [438, 184] width 10 height 10
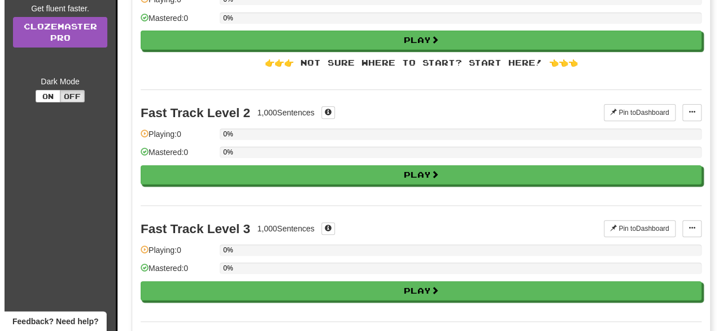
scroll to position [0, 0]
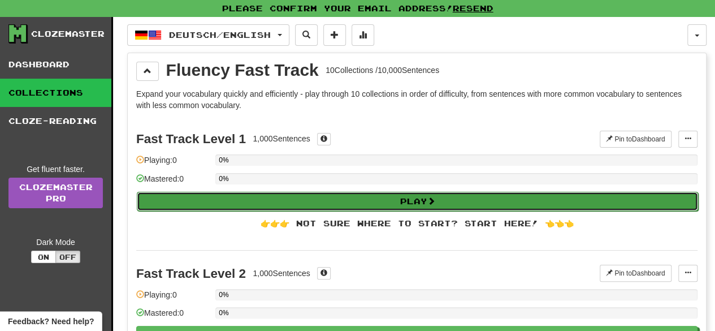
click at [443, 197] on button "Play" at bounding box center [417, 201] width 561 height 19
select select "**"
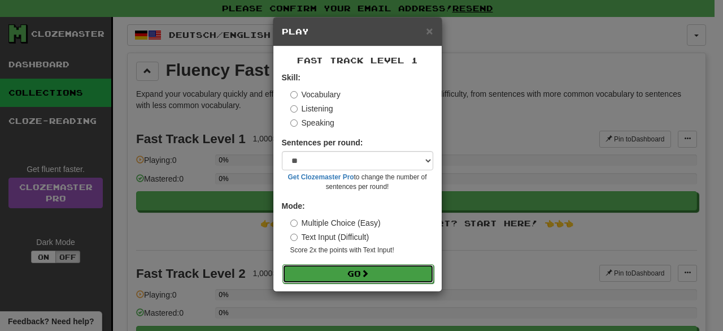
click at [357, 273] on button "Go" at bounding box center [358, 273] width 151 height 19
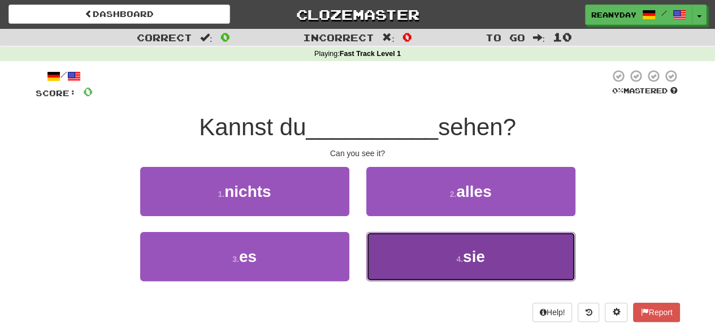
click at [422, 244] on button "4 . sie" at bounding box center [470, 256] width 209 height 49
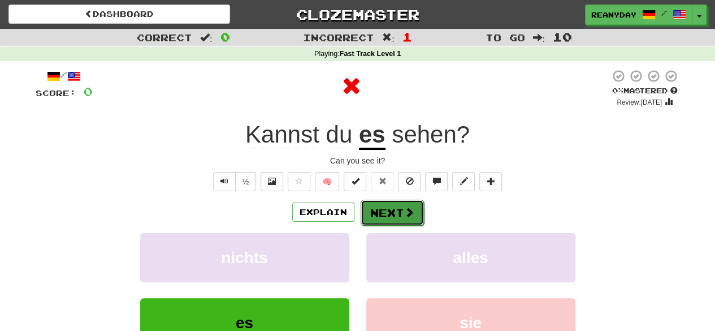
click at [413, 216] on span at bounding box center [409, 212] width 10 height 10
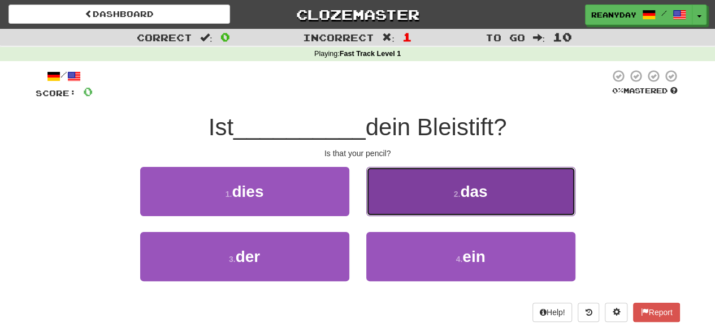
click at [422, 184] on button "2 . das" at bounding box center [470, 191] width 209 height 49
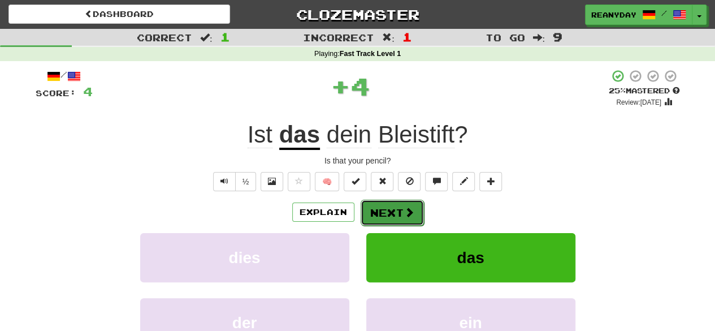
click at [388, 218] on button "Next" at bounding box center [392, 213] width 63 height 26
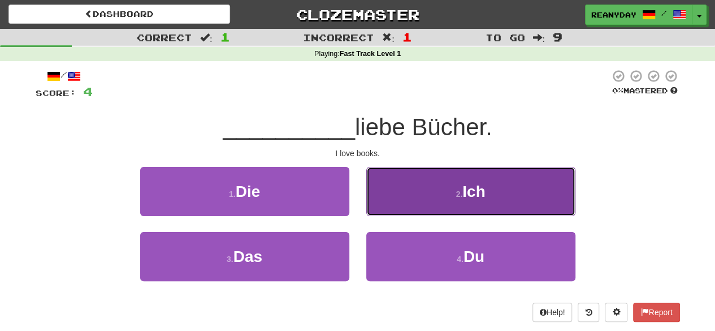
click at [421, 180] on button "2 . Ich" at bounding box center [470, 191] width 209 height 49
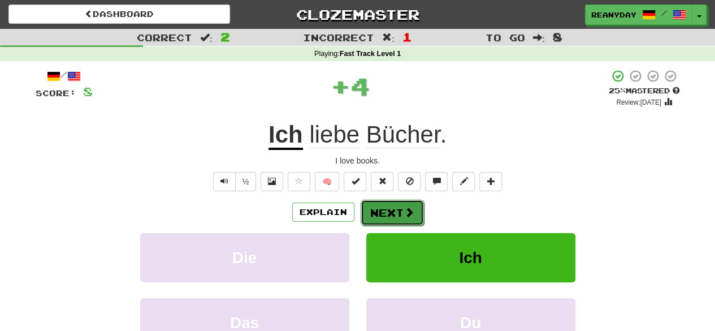
click at [406, 203] on button "Next" at bounding box center [392, 213] width 63 height 26
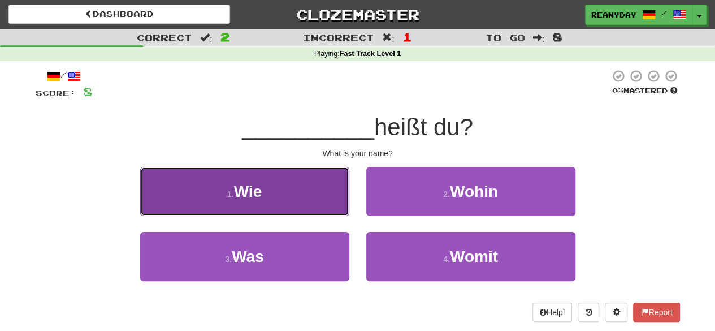
click at [320, 213] on button "1 . Wie" at bounding box center [244, 191] width 209 height 49
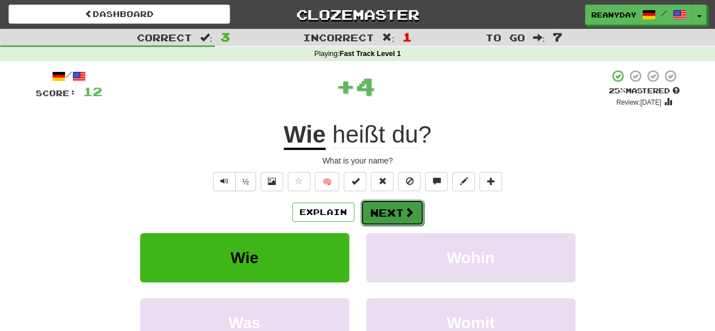
click at [384, 212] on button "Next" at bounding box center [392, 213] width 63 height 26
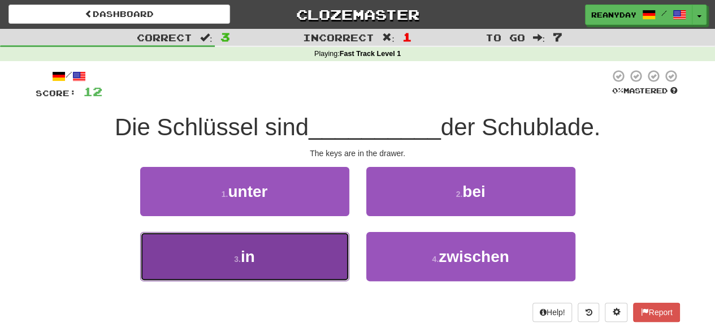
click at [328, 235] on button "3 . in" at bounding box center [244, 256] width 209 height 49
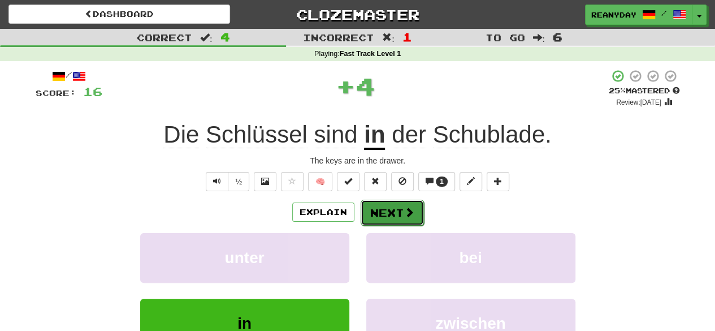
click at [374, 210] on button "Next" at bounding box center [392, 213] width 63 height 26
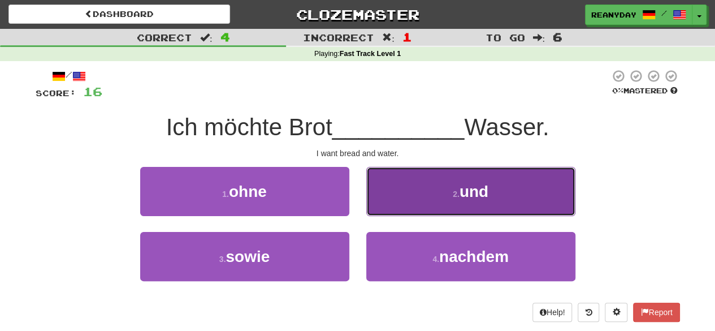
click at [435, 174] on button "2 . und" at bounding box center [470, 191] width 209 height 49
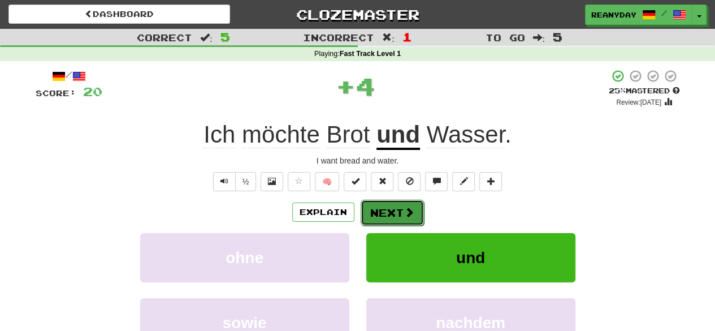
click at [408, 204] on button "Next" at bounding box center [392, 213] width 63 height 26
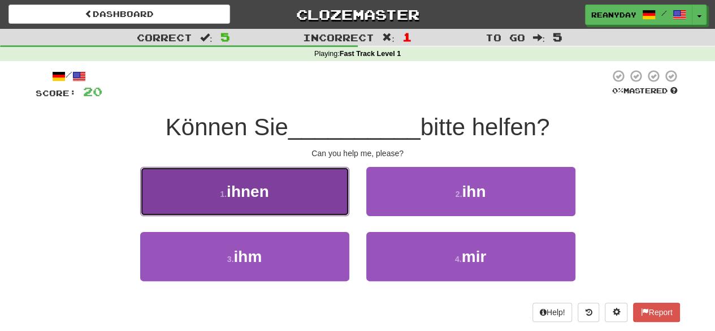
click at [315, 196] on button "1 . ihnen" at bounding box center [244, 191] width 209 height 49
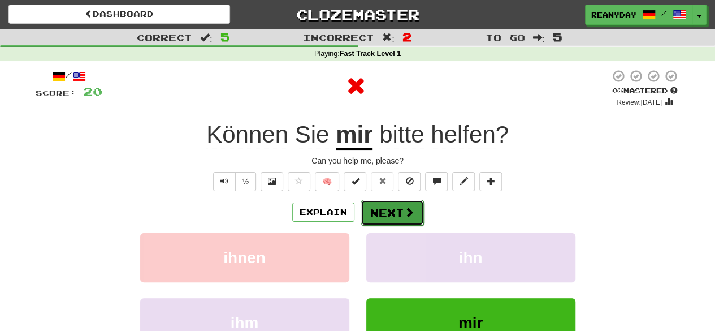
click at [388, 215] on button "Next" at bounding box center [392, 213] width 63 height 26
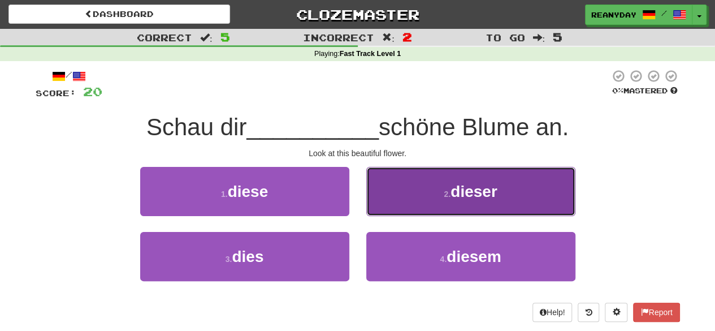
click at [399, 184] on button "2 . dieser" at bounding box center [470, 191] width 209 height 49
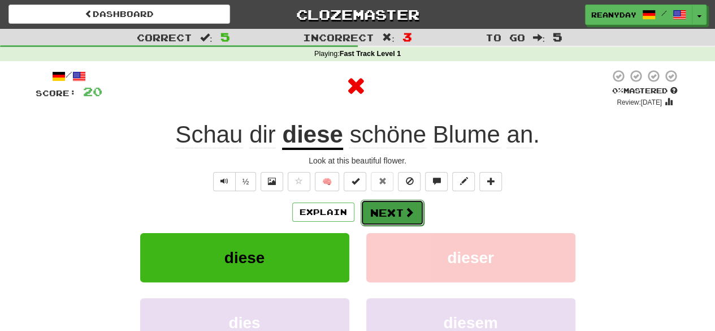
click at [375, 215] on button "Next" at bounding box center [392, 213] width 63 height 26
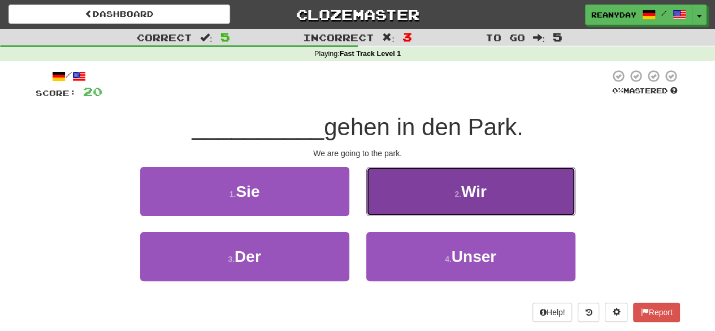
click at [449, 185] on button "2 . Wir" at bounding box center [470, 191] width 209 height 49
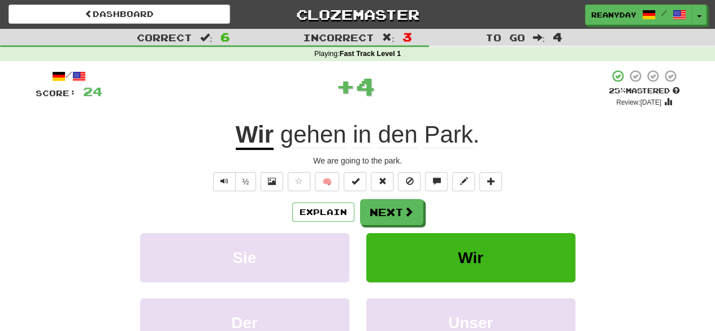
click at [416, 195] on div "/ Score: 24 + 4 25 % Mastered Review: 2025-09-17 Wir gehen in den Park . We are…" at bounding box center [358, 237] width 644 height 336
click at [396, 212] on button "Next" at bounding box center [392, 213] width 63 height 26
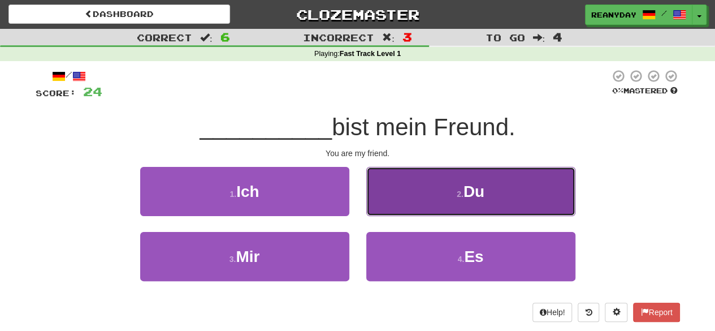
click at [425, 180] on button "2 . Du" at bounding box center [470, 191] width 209 height 49
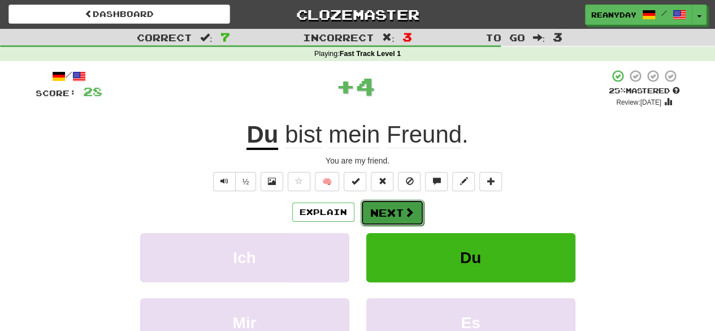
click at [401, 210] on button "Next" at bounding box center [392, 213] width 63 height 26
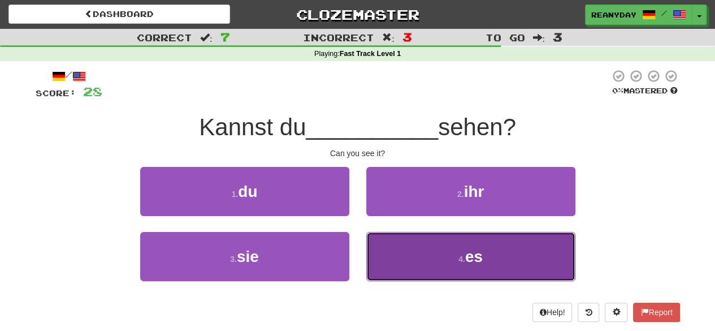
click at [419, 258] on button "4 . es" at bounding box center [470, 256] width 209 height 49
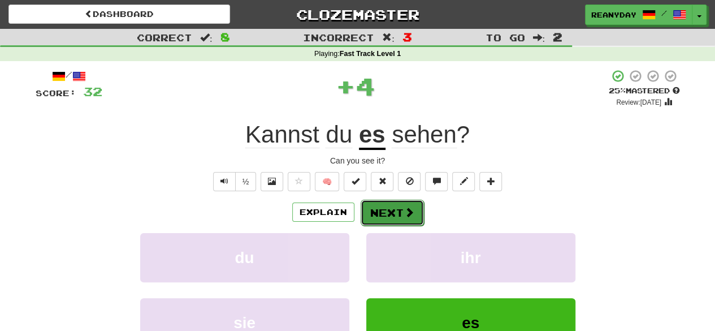
click at [411, 214] on span at bounding box center [409, 212] width 10 height 10
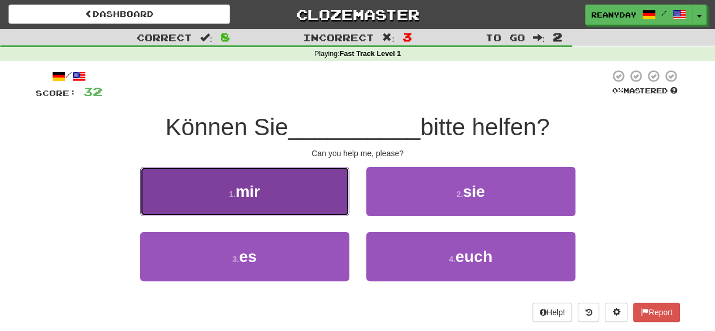
click at [303, 189] on button "1 . mir" at bounding box center [244, 191] width 209 height 49
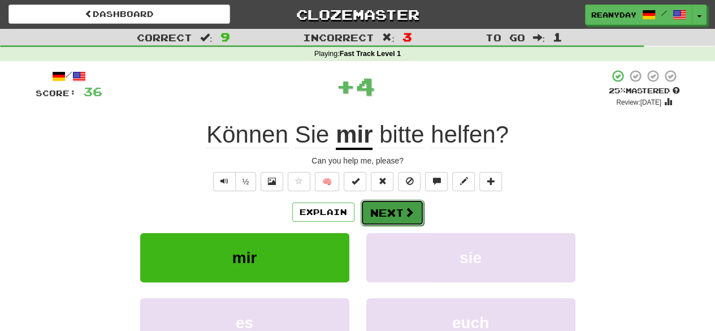
click at [395, 218] on button "Next" at bounding box center [392, 213] width 63 height 26
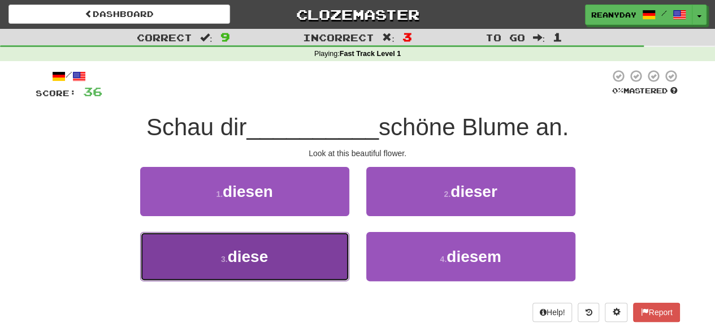
click at [304, 256] on button "3 . diese" at bounding box center [244, 256] width 209 height 49
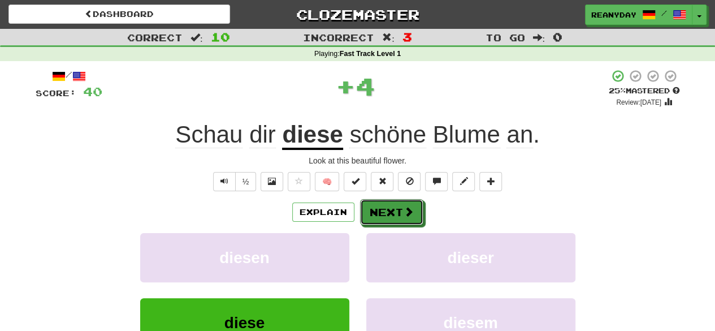
click at [400, 199] on button "Next" at bounding box center [391, 212] width 63 height 26
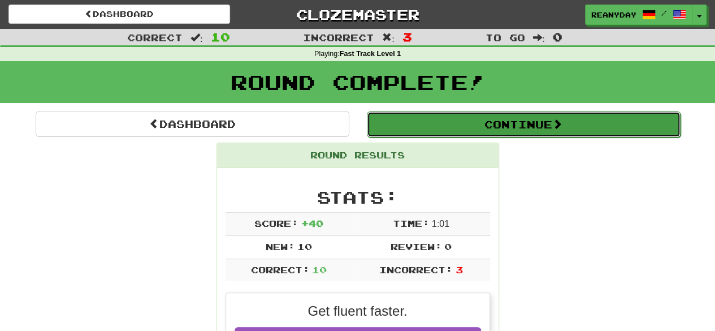
click at [486, 123] on button "Continue" at bounding box center [524, 124] width 314 height 26
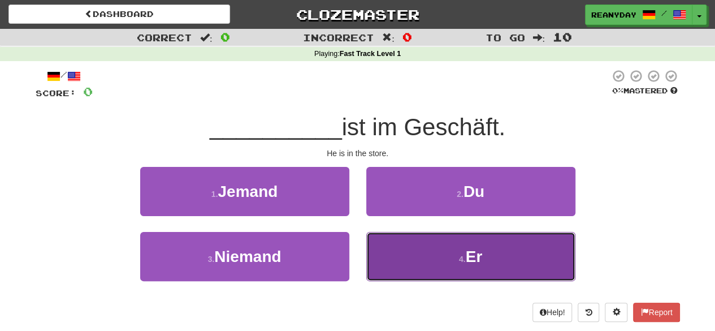
click at [421, 255] on button "4 . Er" at bounding box center [470, 256] width 209 height 49
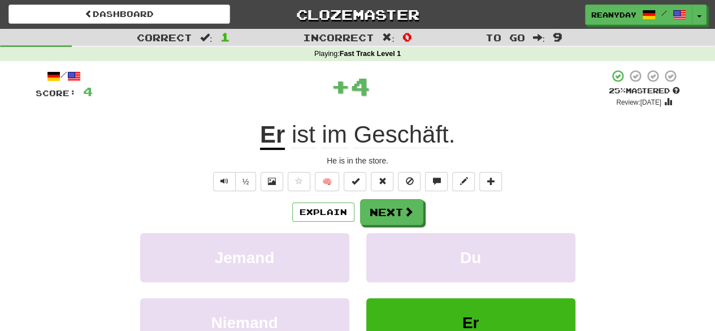
click at [390, 225] on div "Explain Next Jemand Du Niemand Er Learn more: Jemand Du Niemand Er" at bounding box center [358, 289] width 644 height 181
click at [389, 212] on button "Next" at bounding box center [392, 213] width 63 height 26
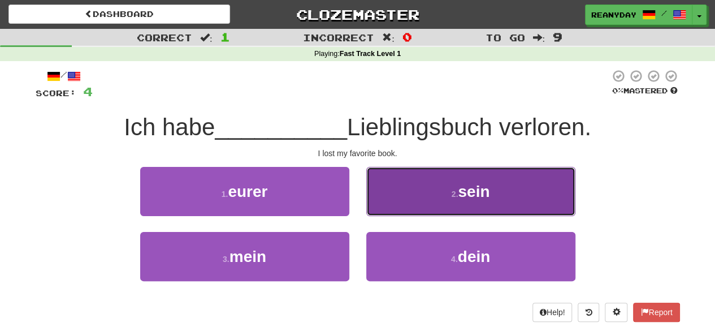
click at [388, 188] on button "2 . sein" at bounding box center [470, 191] width 209 height 49
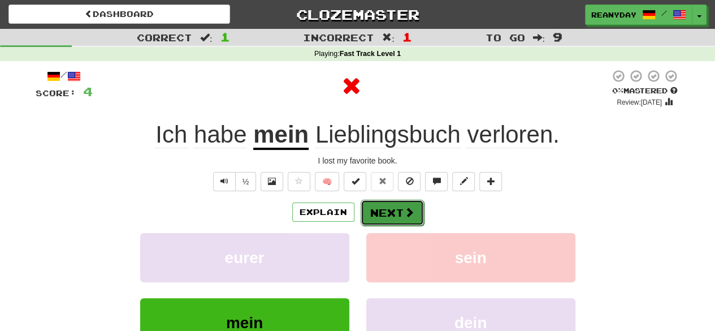
click at [383, 211] on button "Next" at bounding box center [392, 213] width 63 height 26
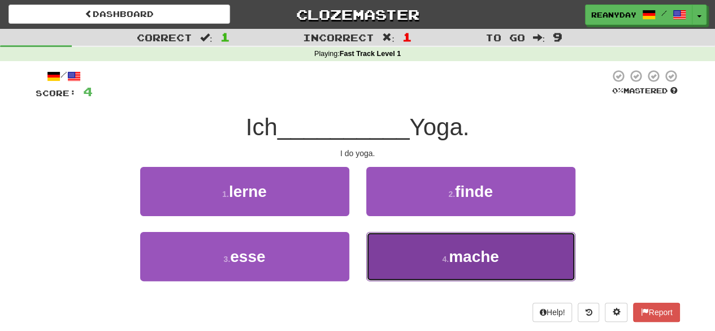
click at [401, 237] on button "4 . mache" at bounding box center [470, 256] width 209 height 49
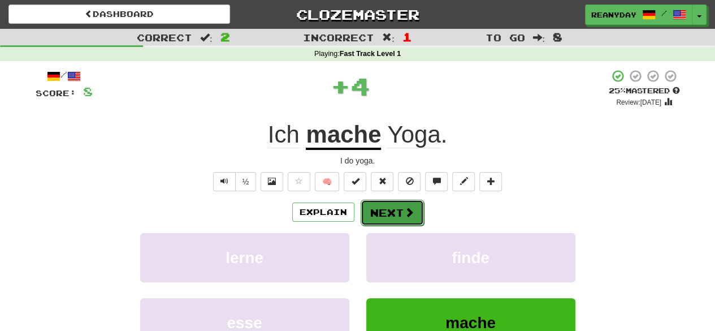
click at [400, 203] on button "Next" at bounding box center [392, 213] width 63 height 26
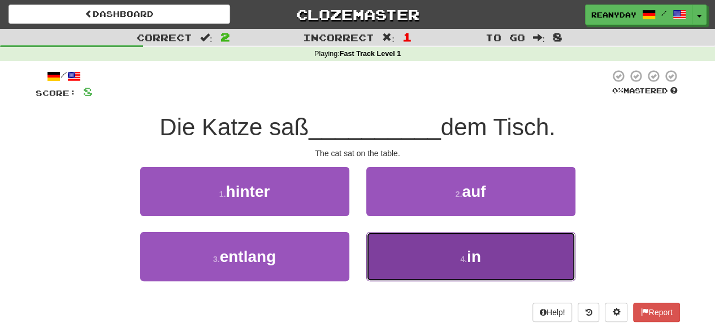
click at [406, 274] on button "4 . in" at bounding box center [470, 256] width 209 height 49
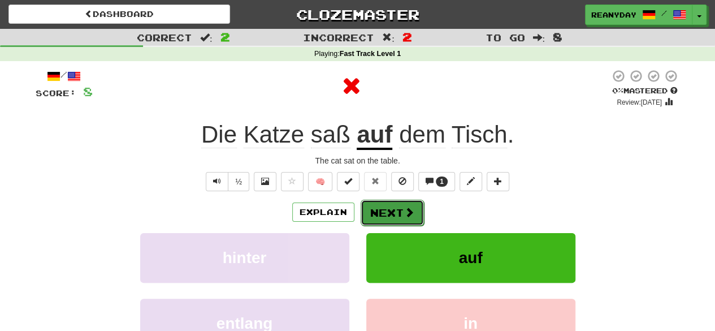
click at [408, 212] on span at bounding box center [409, 212] width 10 height 10
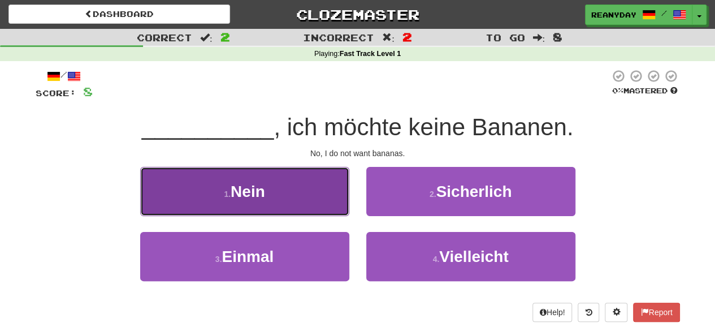
click at [302, 183] on button "1 . Nein" at bounding box center [244, 191] width 209 height 49
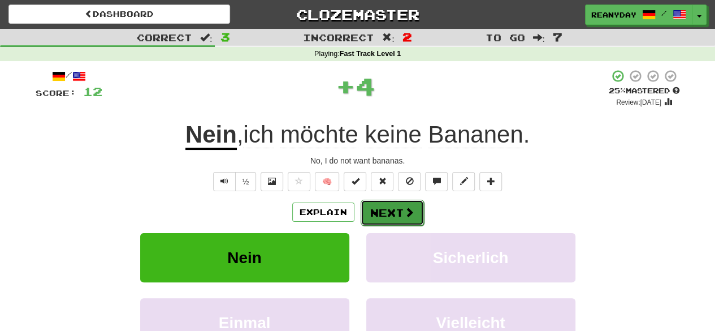
click at [397, 201] on button "Next" at bounding box center [392, 213] width 63 height 26
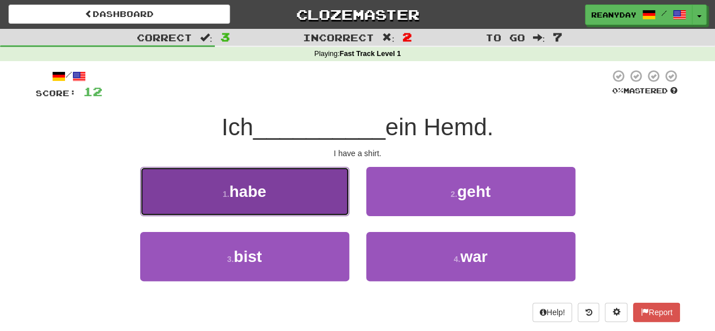
click at [322, 196] on button "1 . habe" at bounding box center [244, 191] width 209 height 49
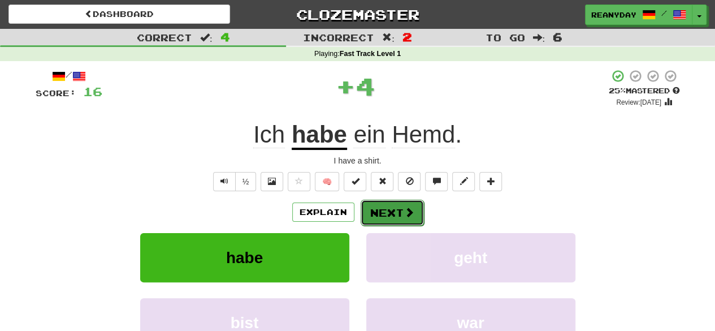
click at [385, 206] on button "Next" at bounding box center [392, 213] width 63 height 26
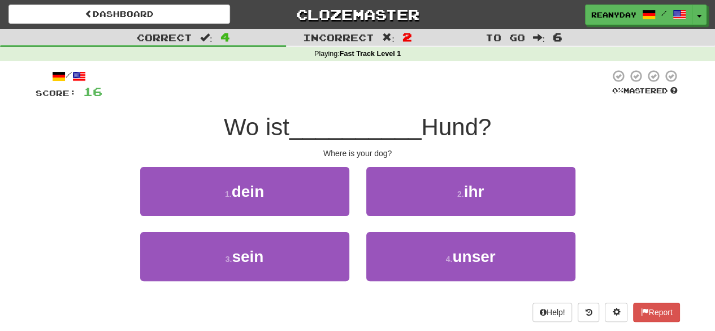
click at [306, 215] on div "1 . dein" at bounding box center [245, 199] width 226 height 65
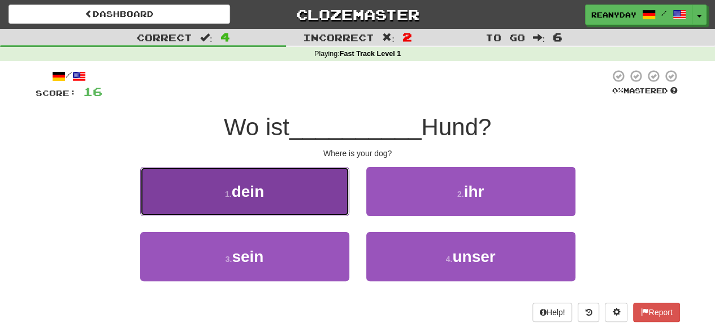
click at [313, 206] on button "1 . dein" at bounding box center [244, 191] width 209 height 49
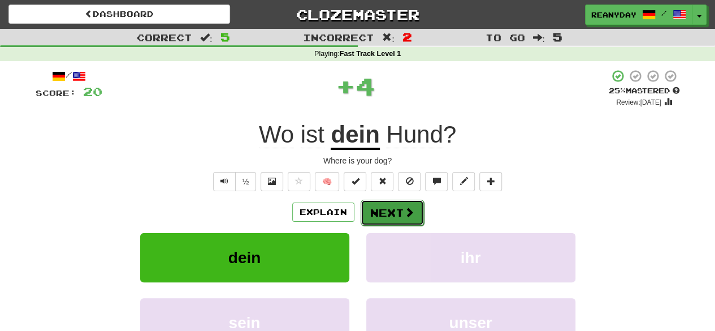
click at [398, 210] on button "Next" at bounding box center [392, 213] width 63 height 26
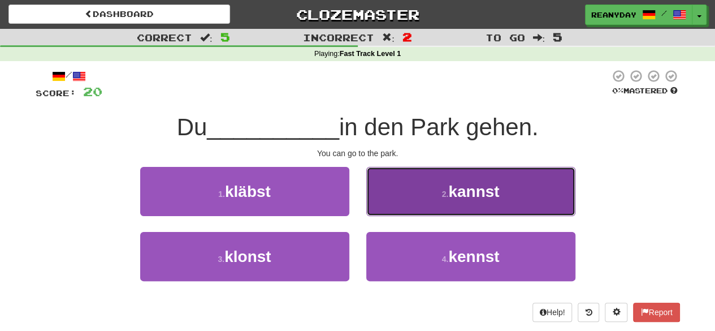
click at [420, 184] on button "2 . kannst" at bounding box center [470, 191] width 209 height 49
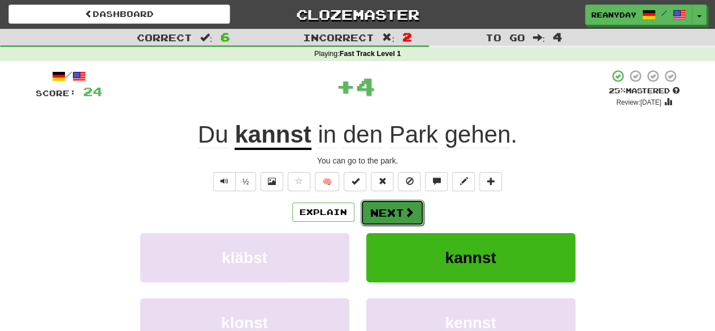
click at [388, 211] on button "Next" at bounding box center [392, 213] width 63 height 26
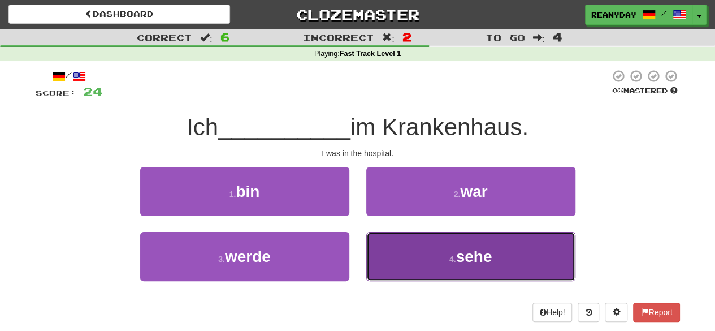
click at [427, 256] on button "4 . sehe" at bounding box center [470, 256] width 209 height 49
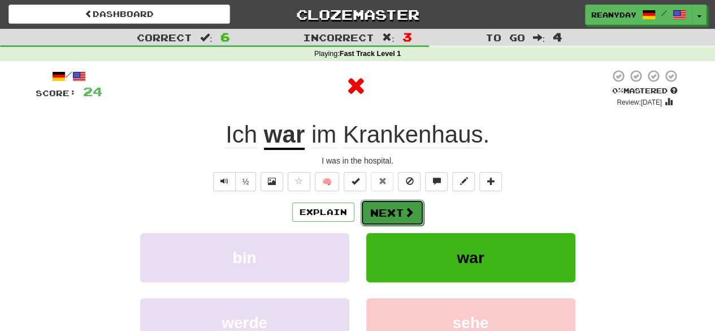
click at [396, 213] on button "Next" at bounding box center [392, 213] width 63 height 26
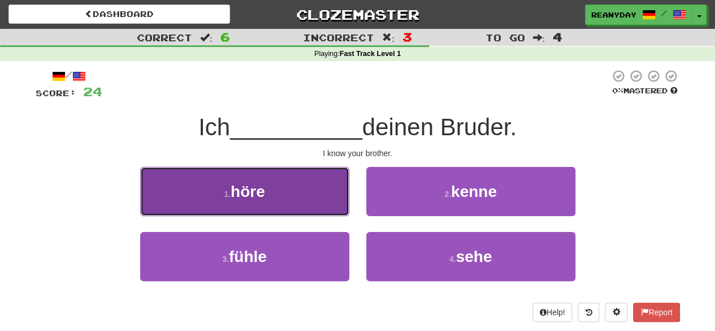
click at [343, 201] on button "1 . höre" at bounding box center [244, 191] width 209 height 49
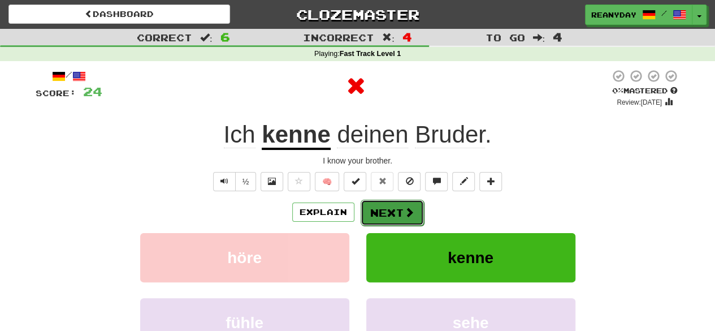
click at [392, 210] on button "Next" at bounding box center [392, 213] width 63 height 26
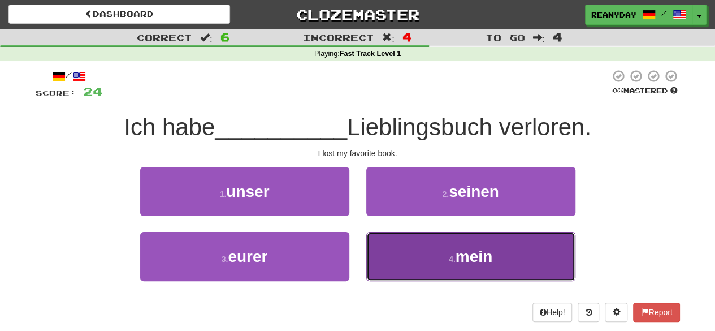
click at [407, 250] on button "4 . mein" at bounding box center [470, 256] width 209 height 49
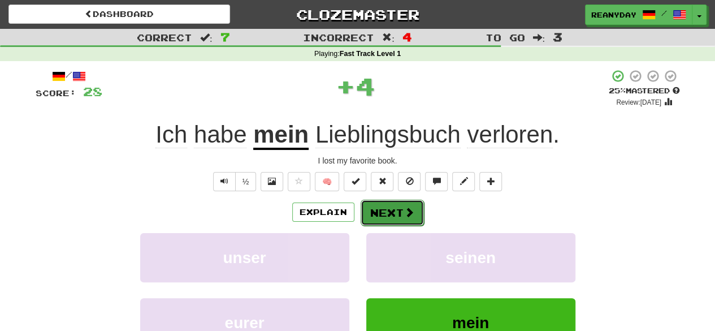
click at [398, 212] on button "Next" at bounding box center [392, 213] width 63 height 26
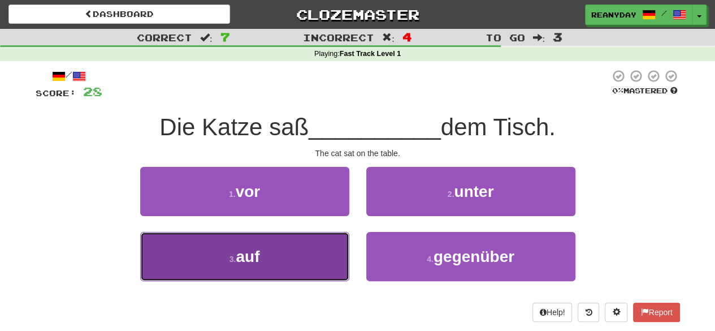
click at [305, 246] on button "3 . auf" at bounding box center [244, 256] width 209 height 49
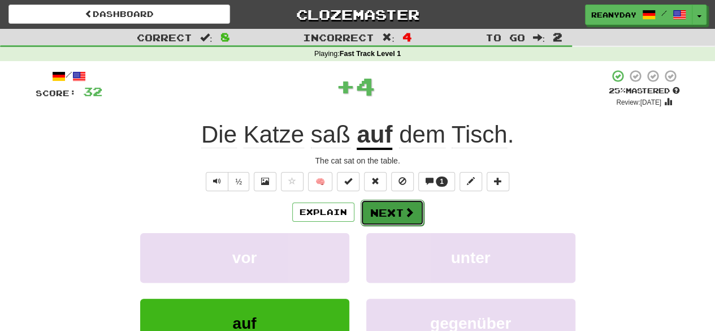
click at [401, 212] on button "Next" at bounding box center [392, 213] width 63 height 26
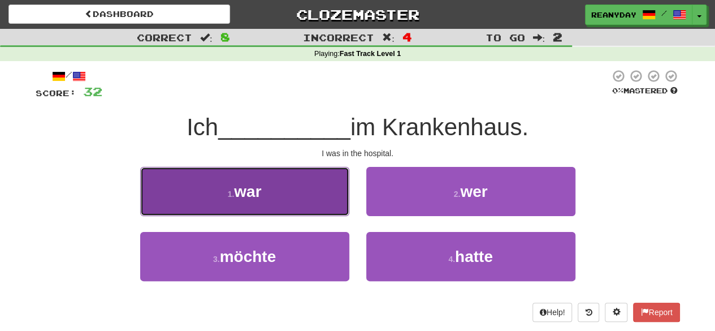
click at [311, 195] on button "1 . war" at bounding box center [244, 191] width 209 height 49
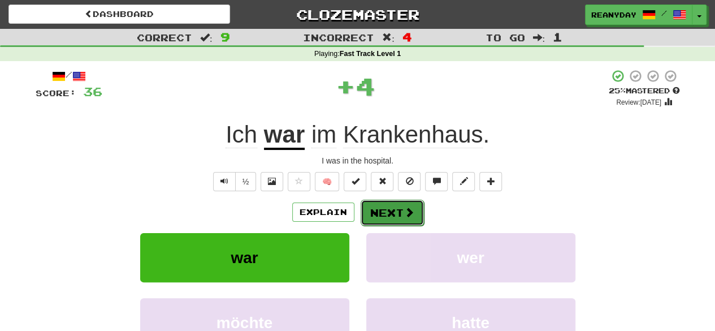
click at [387, 214] on button "Next" at bounding box center [392, 213] width 63 height 26
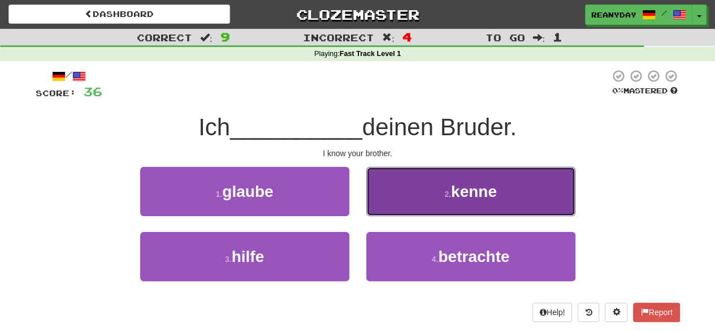
click at [406, 183] on button "2 . kenne" at bounding box center [470, 191] width 209 height 49
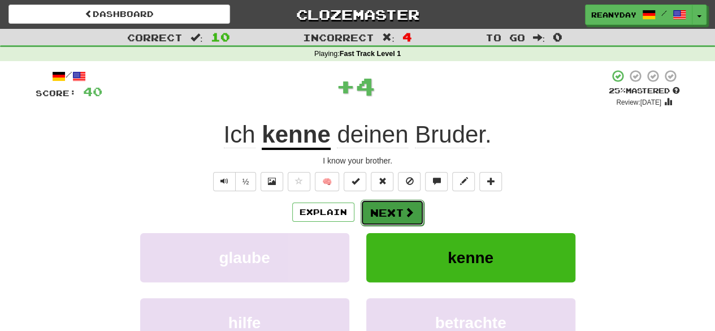
click at [392, 214] on button "Next" at bounding box center [392, 213] width 63 height 26
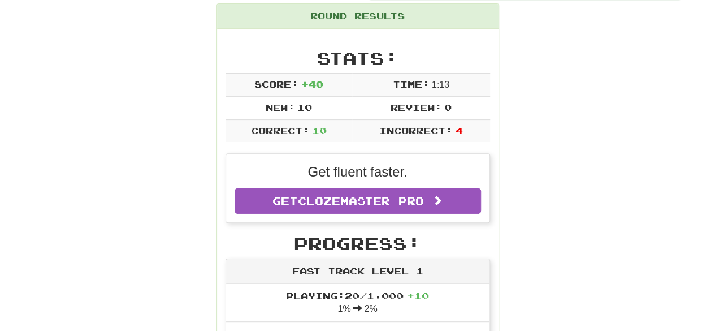
scroll to position [12, 0]
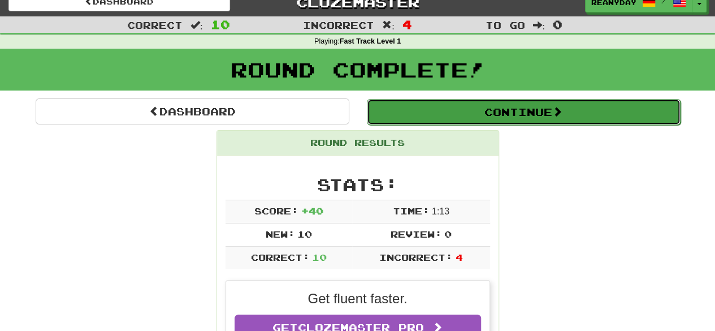
click at [550, 105] on button "Continue" at bounding box center [524, 112] width 314 height 26
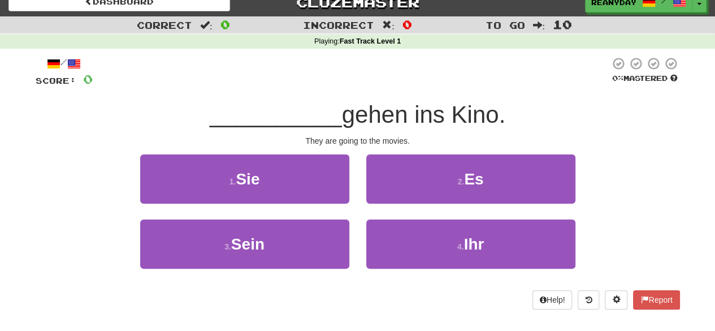
click at [55, 65] on div "/" at bounding box center [64, 64] width 57 height 14
click at [142, 1] on link "Dashboard" at bounding box center [119, 1] width 222 height 19
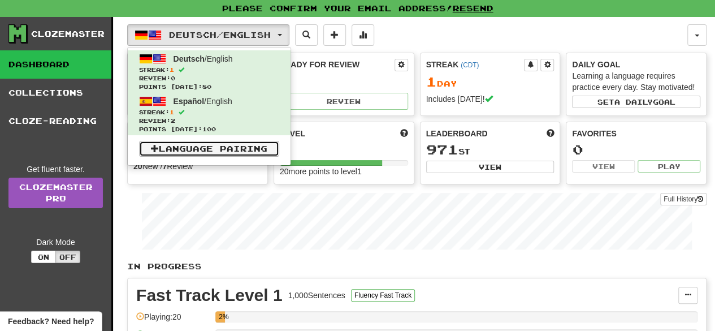
click at [192, 145] on link "Language Pairing" at bounding box center [209, 149] width 140 height 16
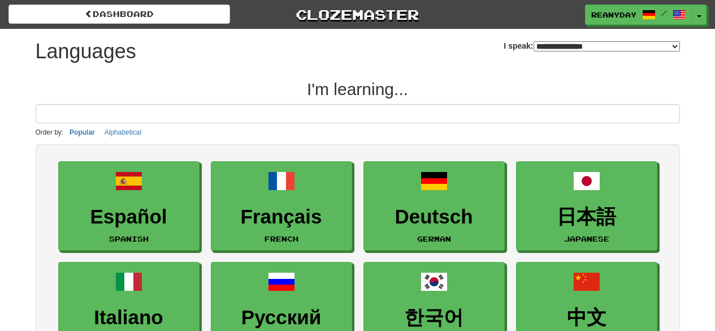
select select "*******"
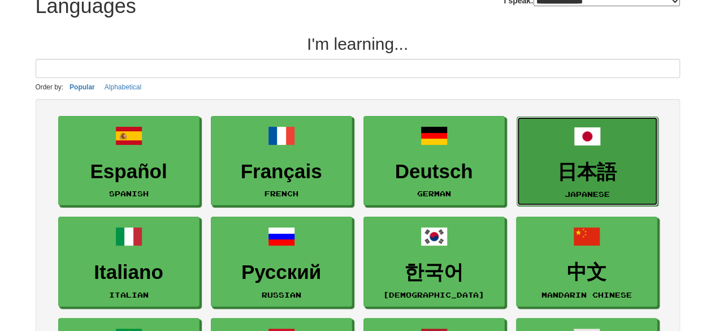
click at [635, 142] on link "日本語 Japanese" at bounding box center [587, 161] width 141 height 90
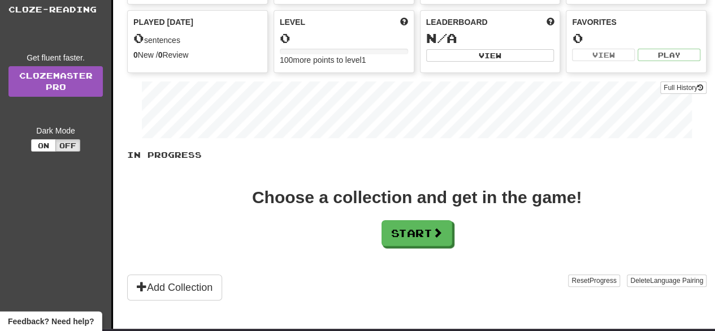
scroll to position [133, 0]
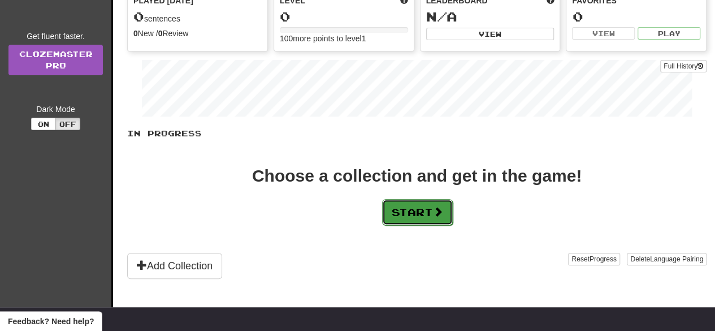
click at [443, 211] on span at bounding box center [438, 211] width 10 height 10
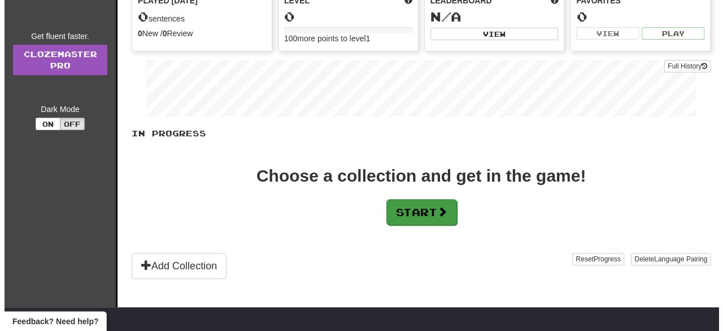
scroll to position [0, 0]
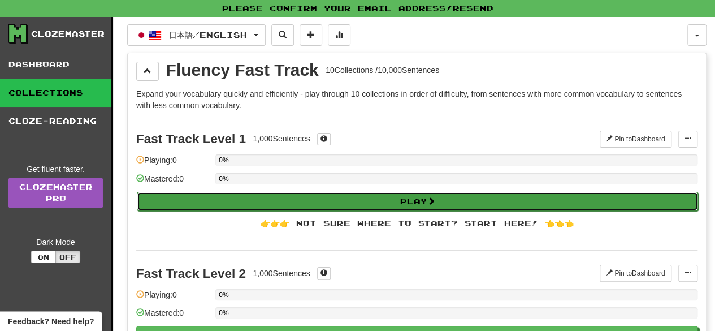
click at [435, 197] on span at bounding box center [431, 201] width 8 height 8
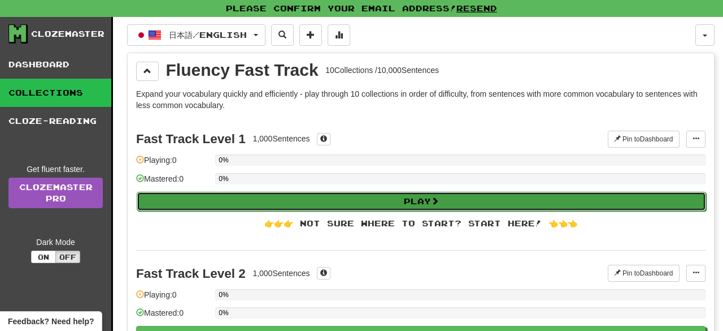
select select "**"
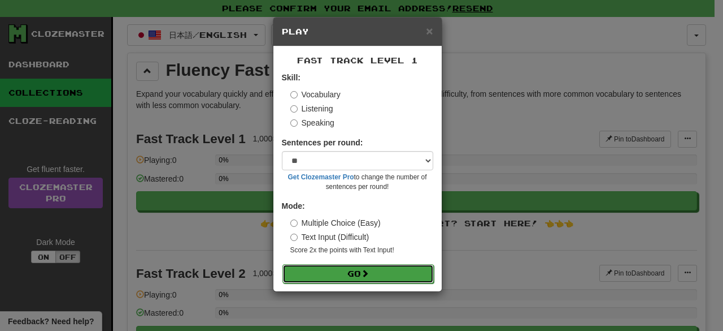
click at [369, 270] on span at bounding box center [365, 273] width 8 height 8
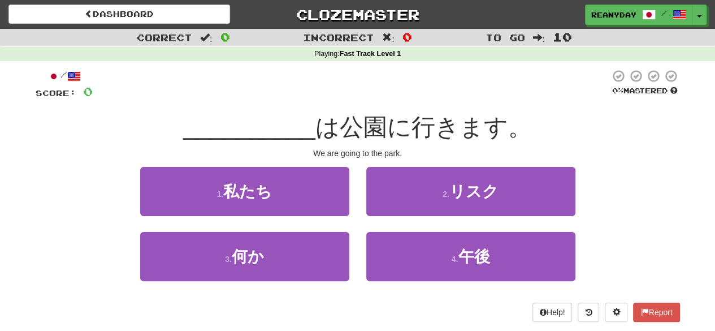
click at [399, 132] on span "は公園に行きます。" at bounding box center [423, 127] width 216 height 27
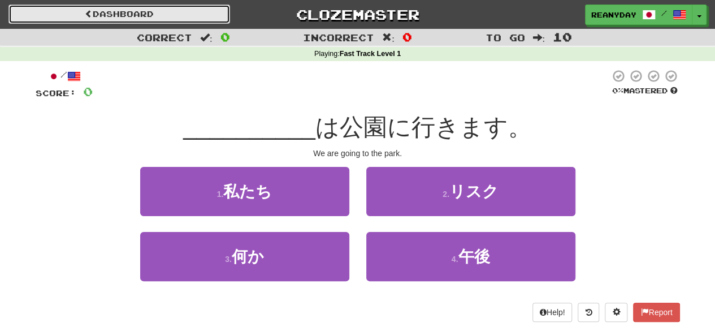
click at [118, 14] on link "Dashboard" at bounding box center [119, 14] width 222 height 19
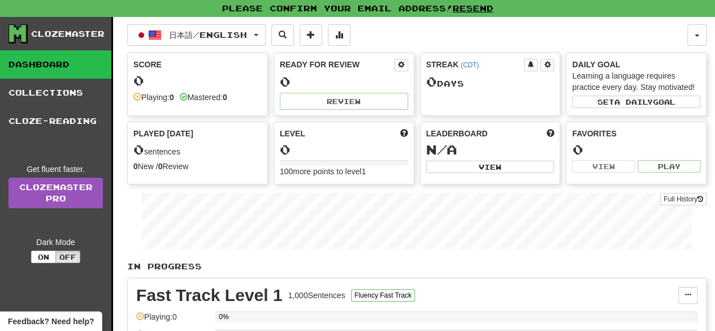
scroll to position [76, 0]
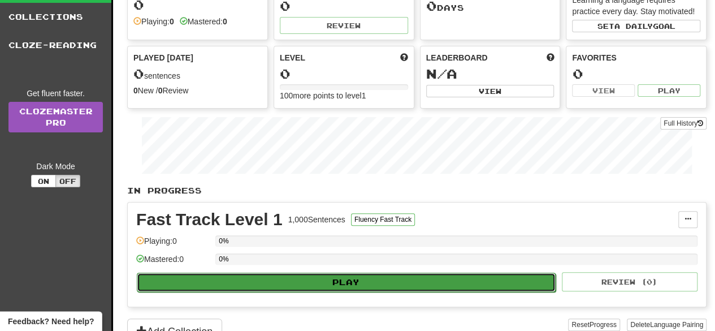
click at [474, 272] on button "Play" at bounding box center [346, 281] width 419 height 19
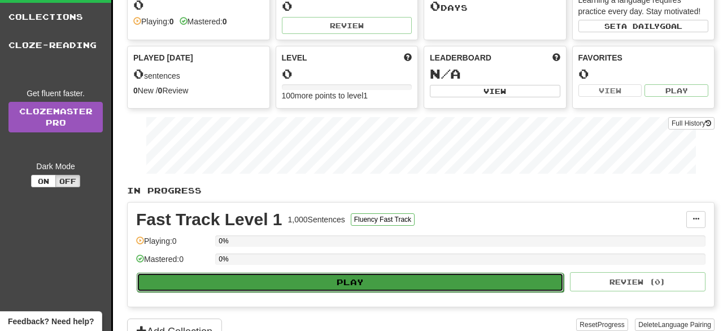
select select "**"
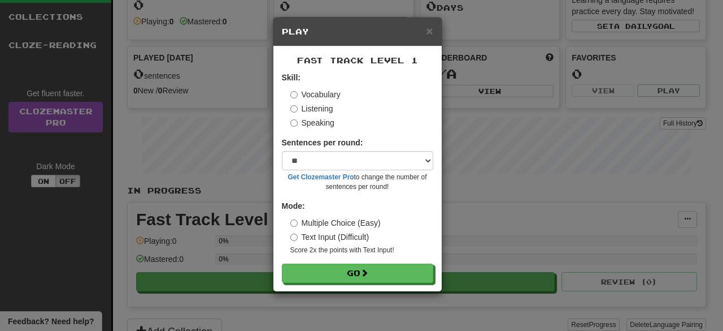
click at [320, 108] on label "Listening" at bounding box center [312, 108] width 43 height 11
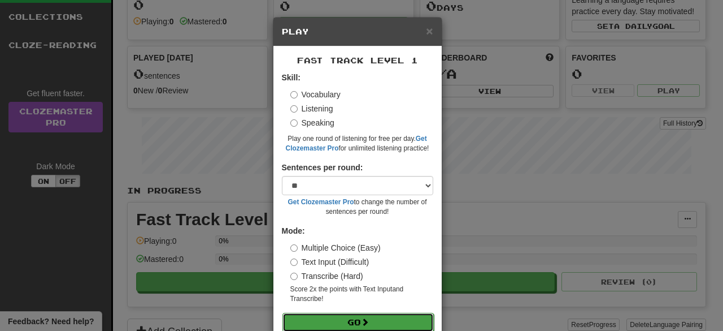
click at [372, 322] on button "Go" at bounding box center [358, 322] width 151 height 19
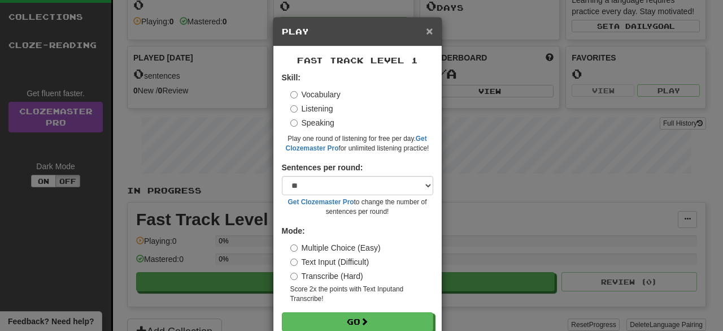
click at [427, 28] on span "×" at bounding box center [429, 30] width 7 height 13
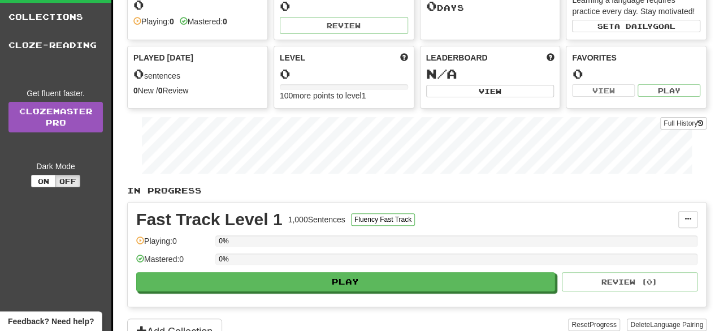
scroll to position [0, 0]
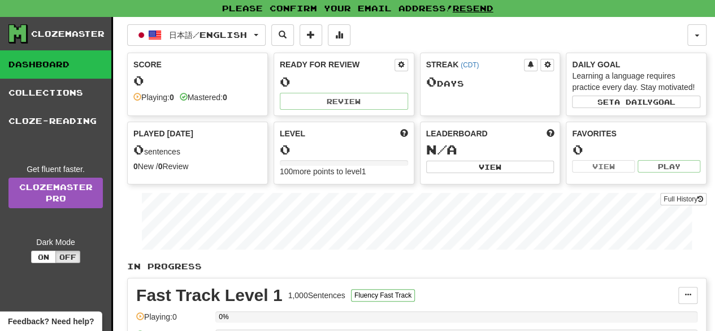
click at [686, 28] on div "日本語 / English Deutsch / English Streak: 1 Review: 0 Points today: 80 Español / …" at bounding box center [407, 34] width 560 height 21
click at [691, 34] on button "button" at bounding box center [696, 34] width 19 height 21
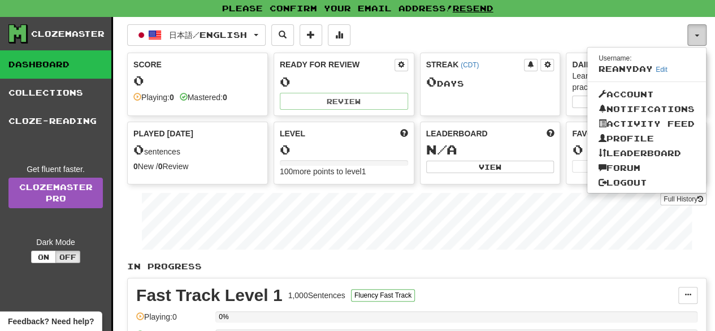
click at [693, 29] on button "button" at bounding box center [696, 34] width 19 height 21
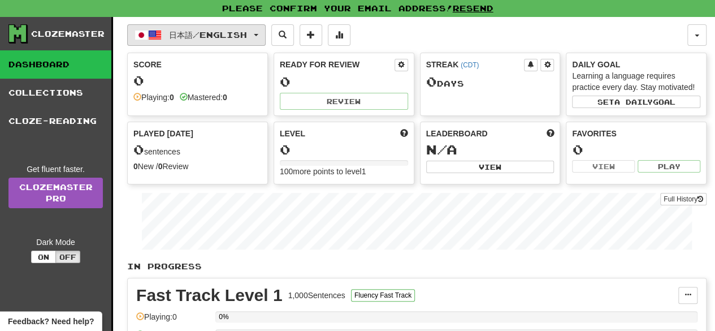
click at [241, 31] on span "日本語 / English" at bounding box center [208, 35] width 78 height 10
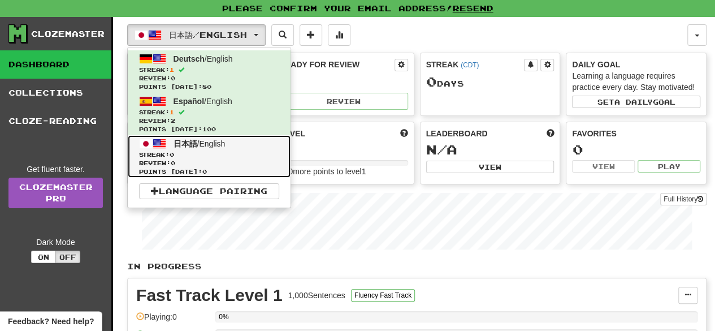
click at [220, 144] on span "日本語 / English" at bounding box center [200, 143] width 52 height 9
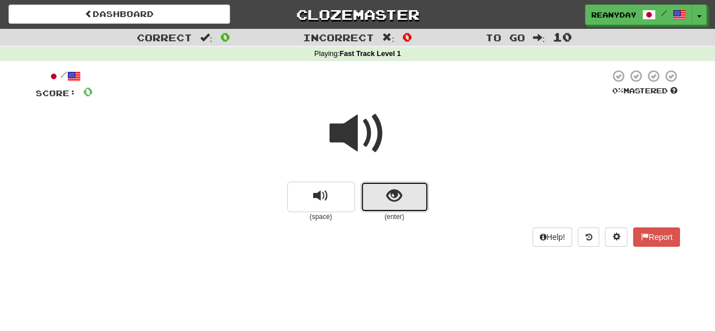
click at [377, 189] on button "show sentence" at bounding box center [395, 196] width 68 height 31
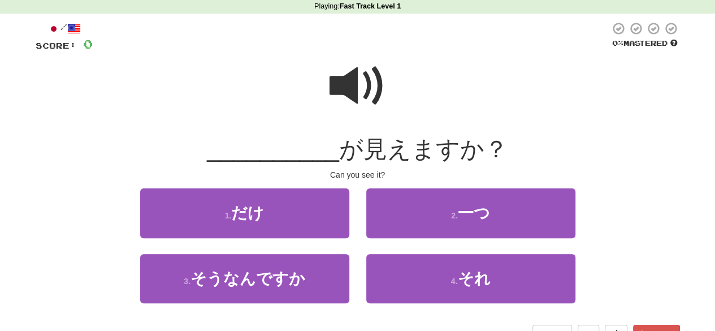
scroll to position [54, 0]
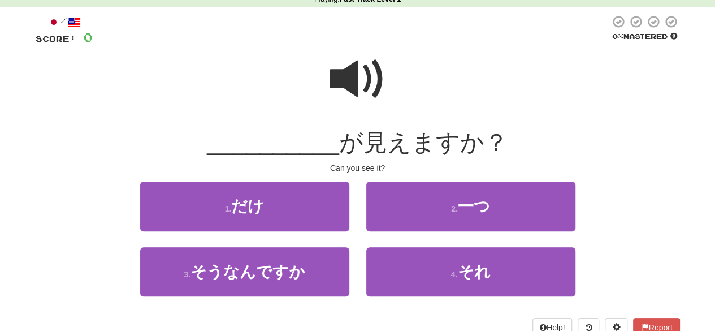
click at [356, 105] on span at bounding box center [358, 79] width 57 height 57
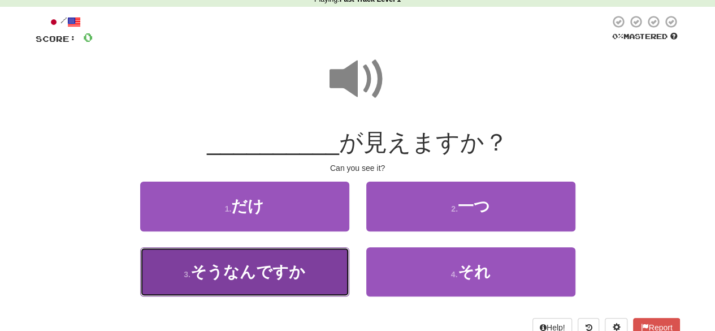
click at [313, 268] on button "3 . そうなんですか" at bounding box center [244, 271] width 209 height 49
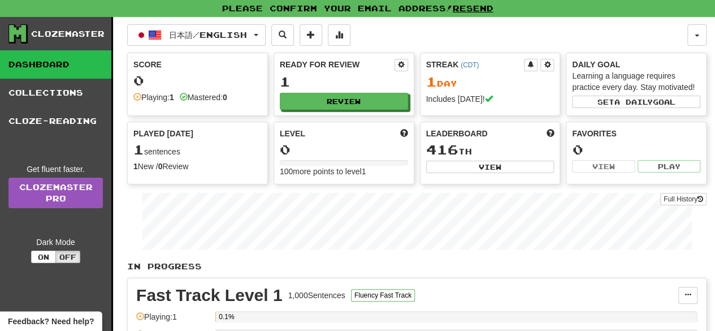
click at [680, 37] on div "日本語 / English Deutsch / English Streak: 1 Review: 0 Points [DATE]: 80 Español /…" at bounding box center [407, 34] width 560 height 21
click at [703, 33] on button "button" at bounding box center [696, 34] width 19 height 21
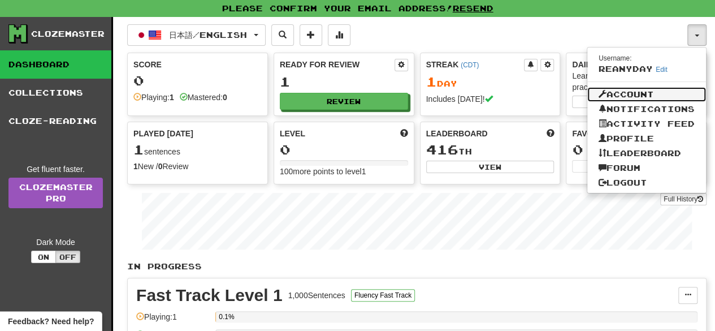
click at [644, 90] on link "Account" at bounding box center [646, 94] width 119 height 15
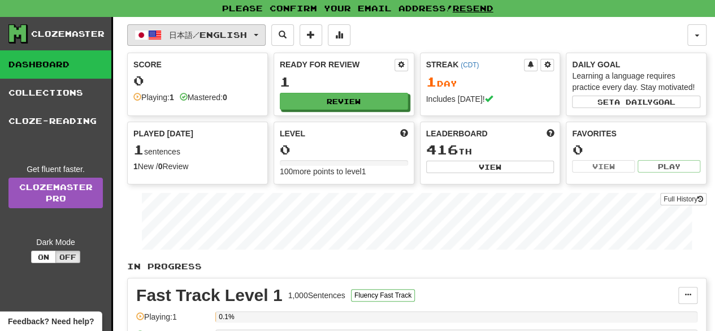
click at [211, 34] on span "日本語 / English" at bounding box center [208, 35] width 78 height 10
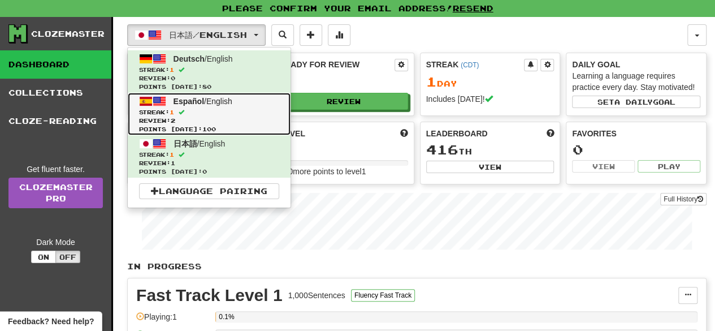
click at [211, 120] on span "Review: 2" at bounding box center [209, 120] width 140 height 8
